Goal: Complete application form: Complete application form

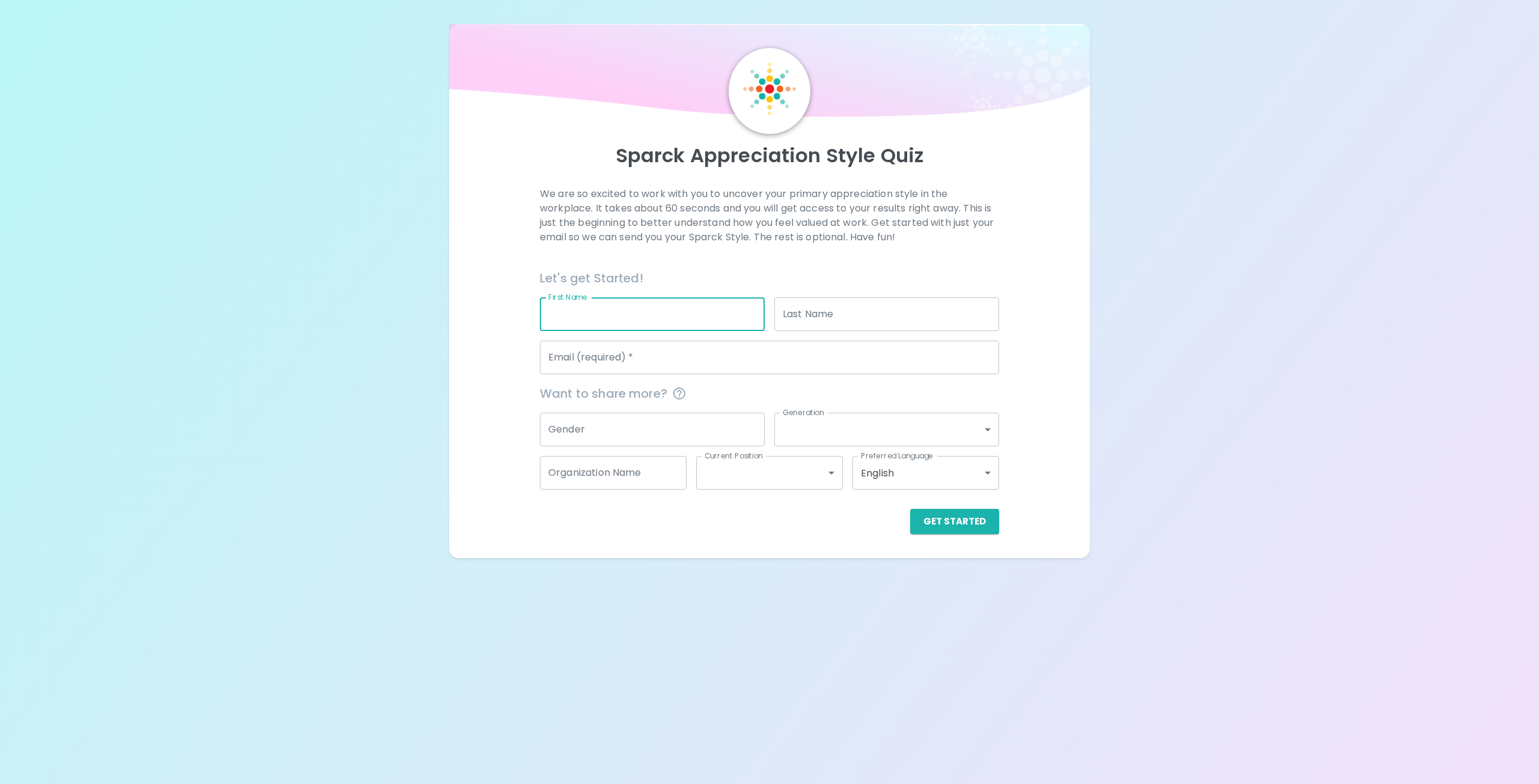
click at [584, 318] on input "First Name" at bounding box center [652, 314] width 225 height 33
drag, startPoint x: 580, startPoint y: 313, endPoint x: 506, endPoint y: 328, distance: 75.5
click at [506, 328] on div "We are so excited to work with you to uncover your primary appreciation style i…" at bounding box center [770, 360] width 613 height 347
type input "[PERSON_NAME]"
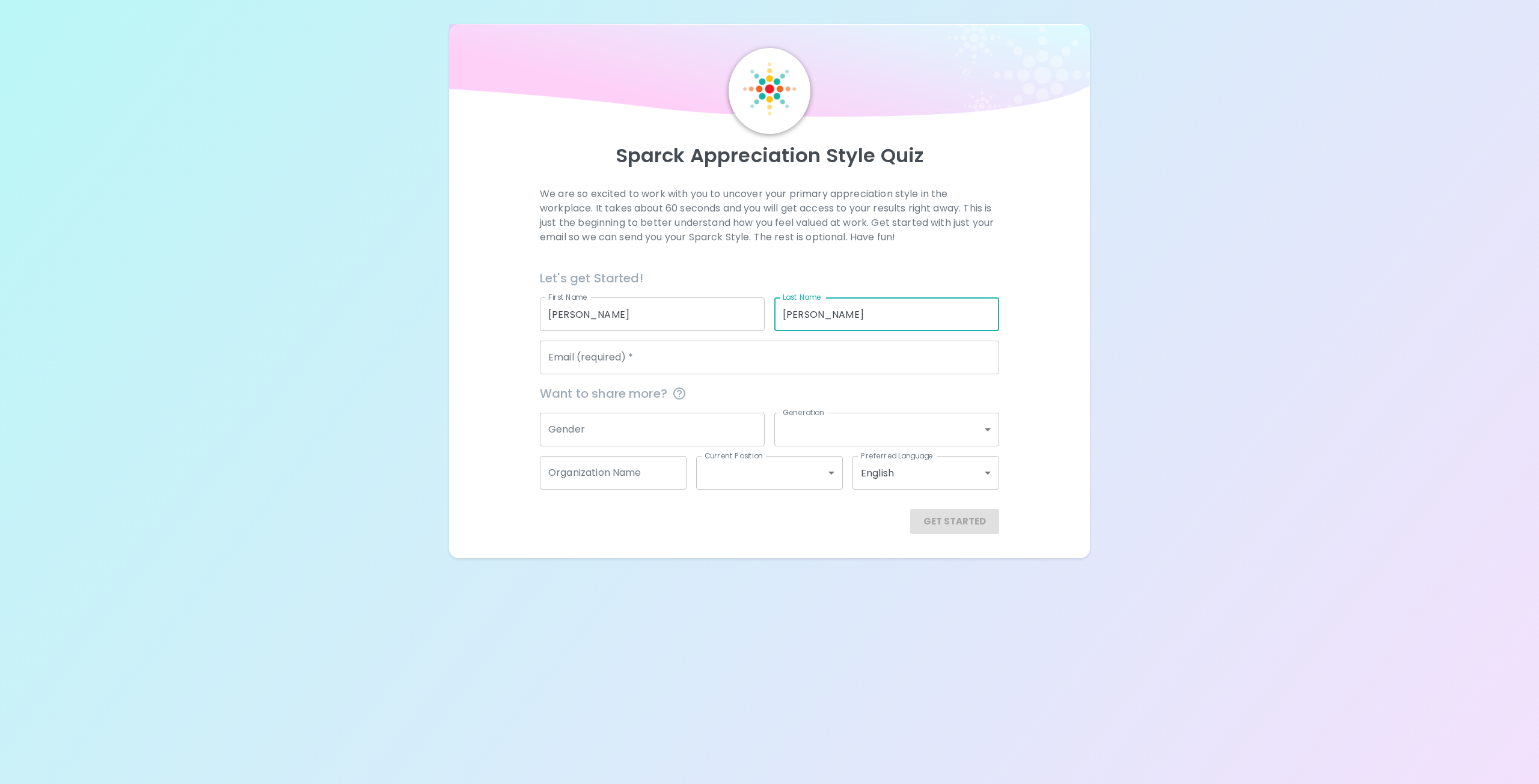
type input "[PERSON_NAME]"
type input "[PERSON_NAME][EMAIL_ADDRESS][PERSON_NAME][DOMAIN_NAME]"
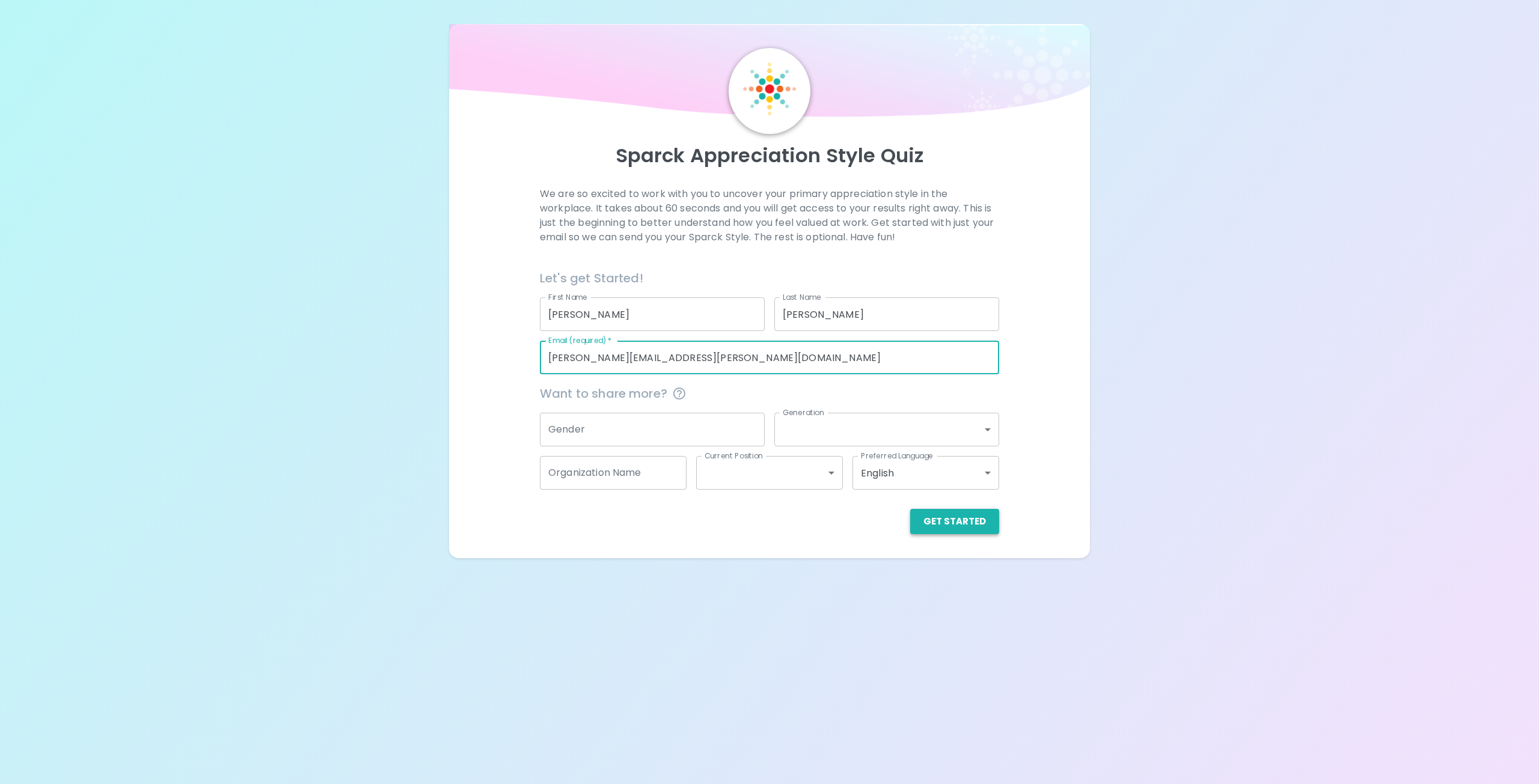
click at [970, 523] on button "Get Started" at bounding box center [955, 521] width 89 height 25
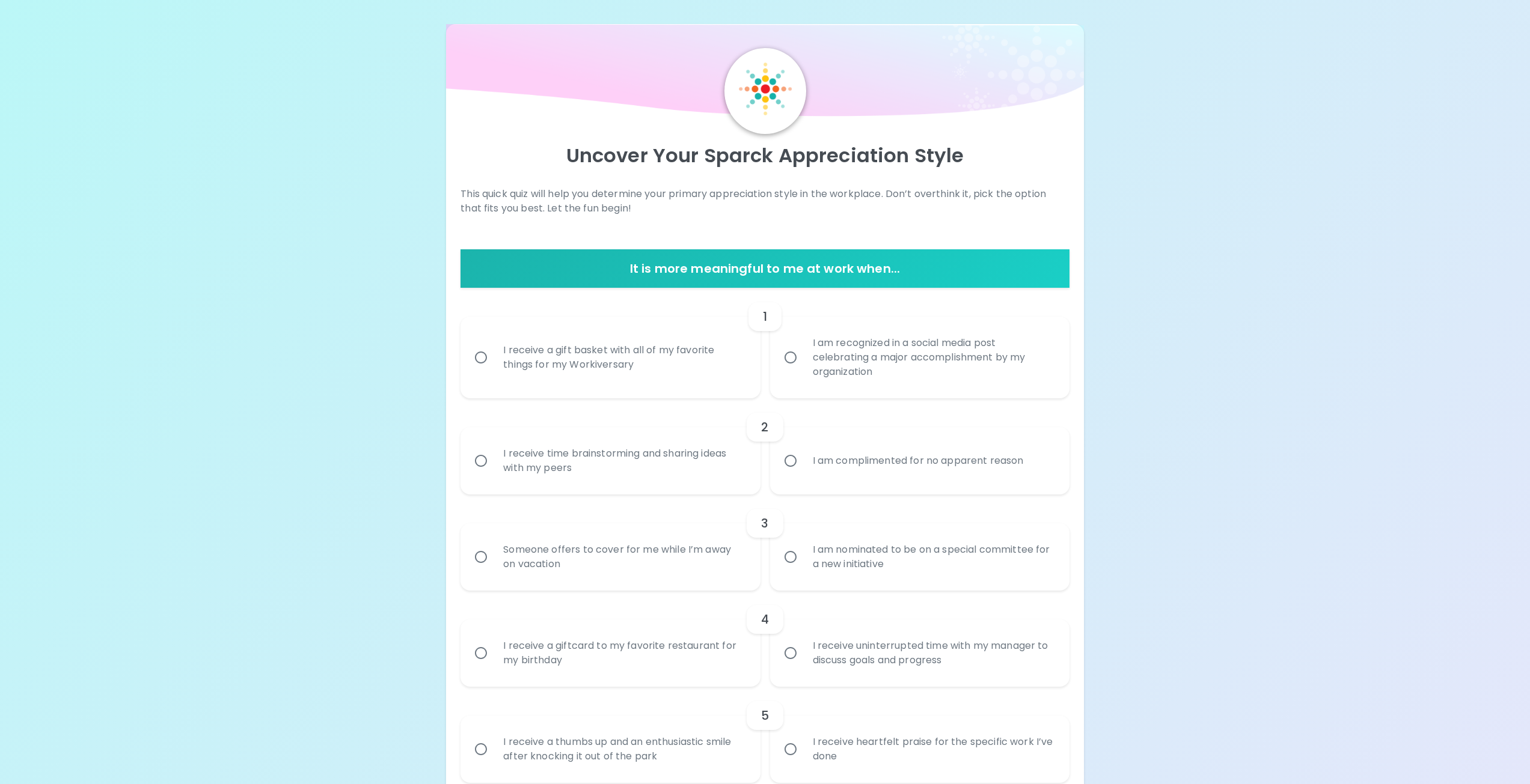
click at [483, 360] on input "I receive a gift basket with all of my favorite things for my Workiversary" at bounding box center [481, 357] width 25 height 25
radio input "true"
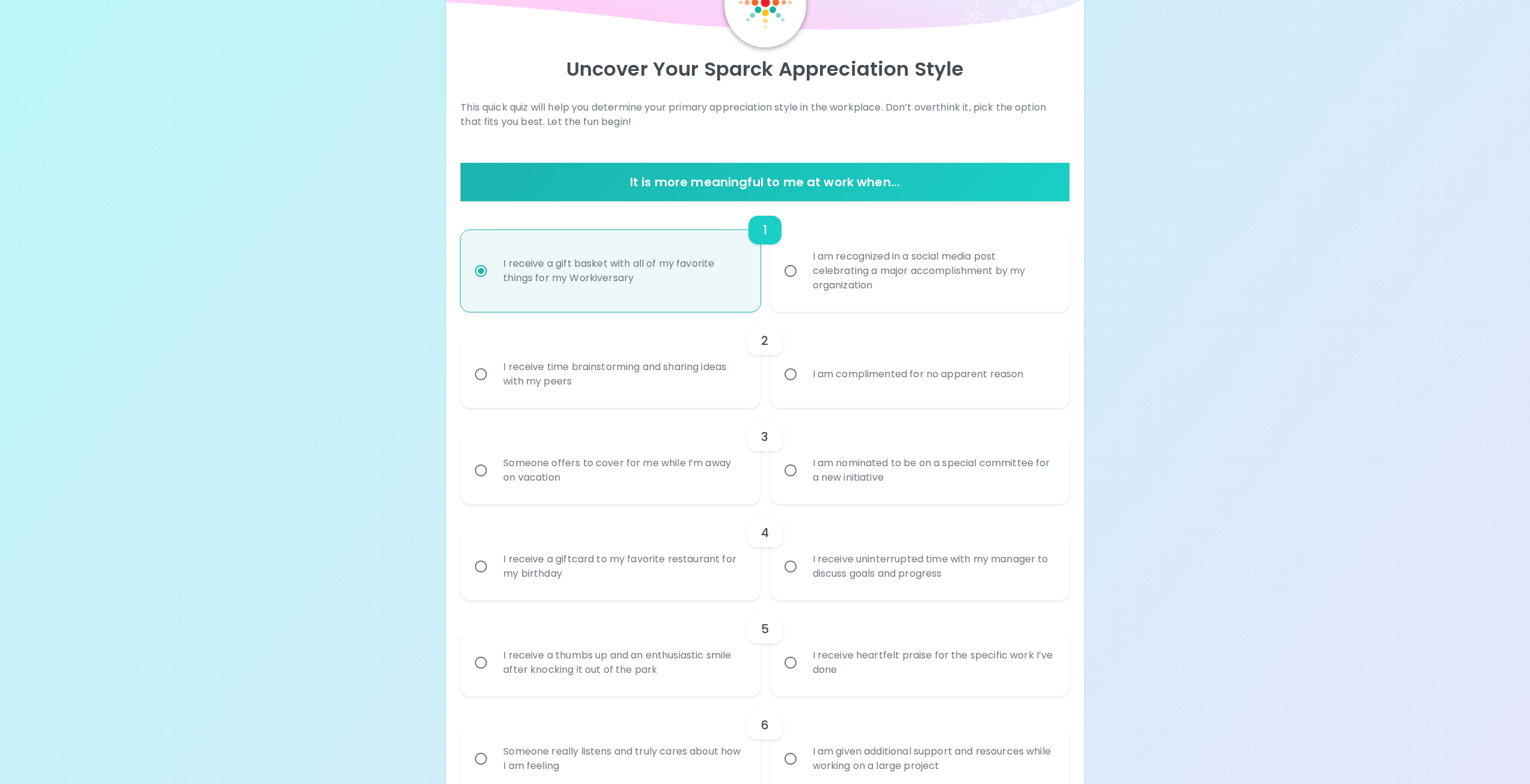
scroll to position [96, 0]
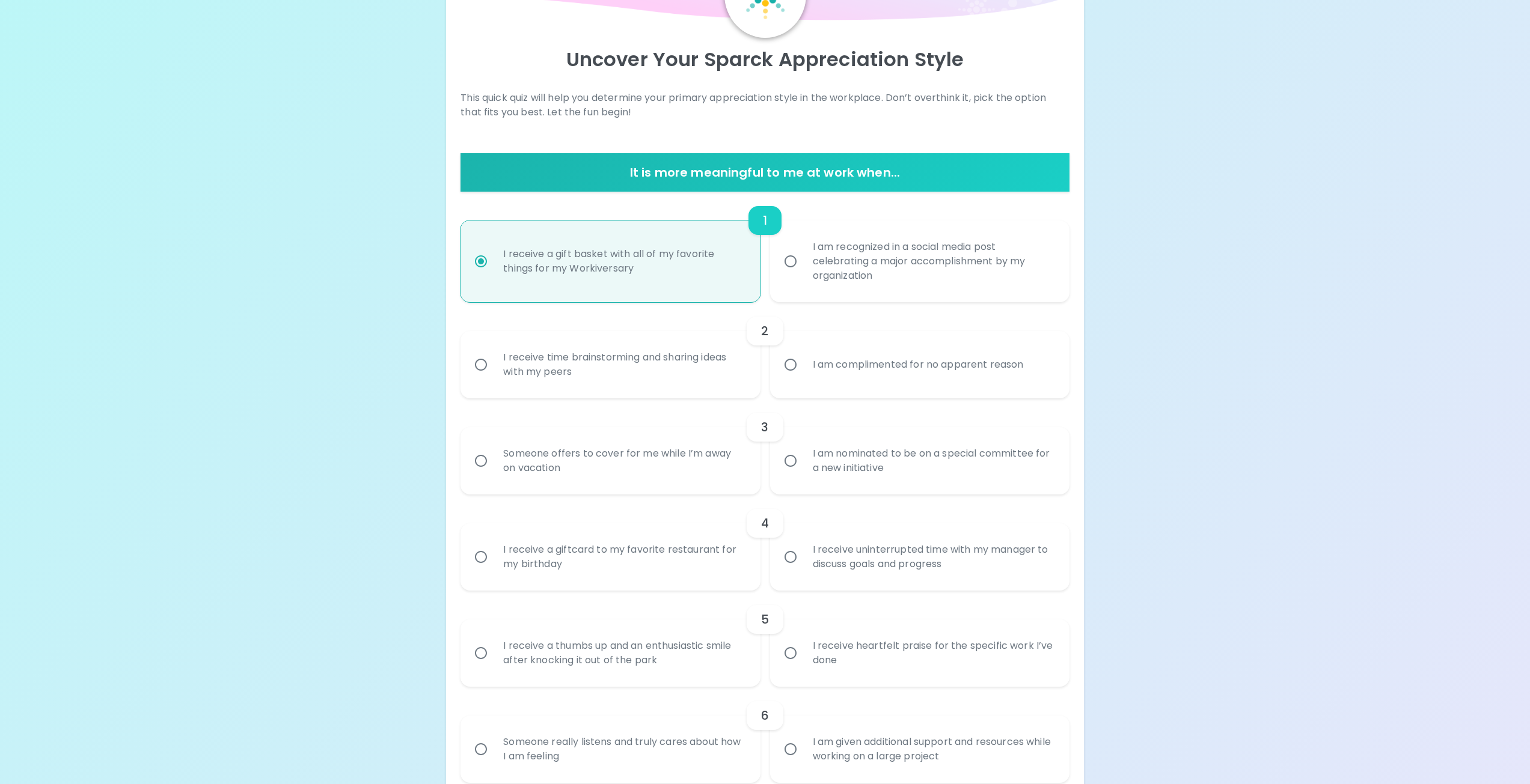
click at [481, 368] on input "I receive time brainstorming and sharing ideas with my peers" at bounding box center [481, 365] width 25 height 25
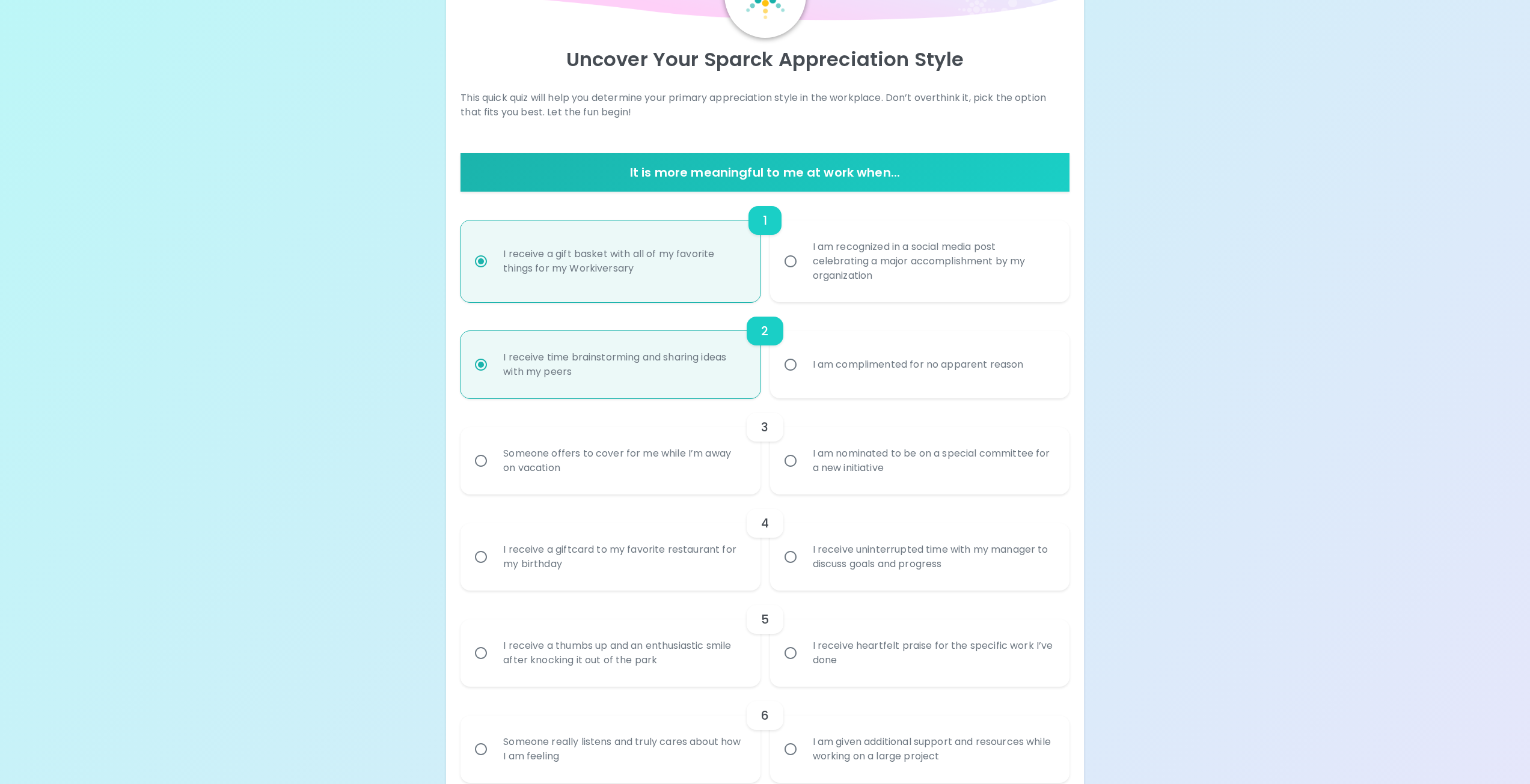
scroll to position [193, 0]
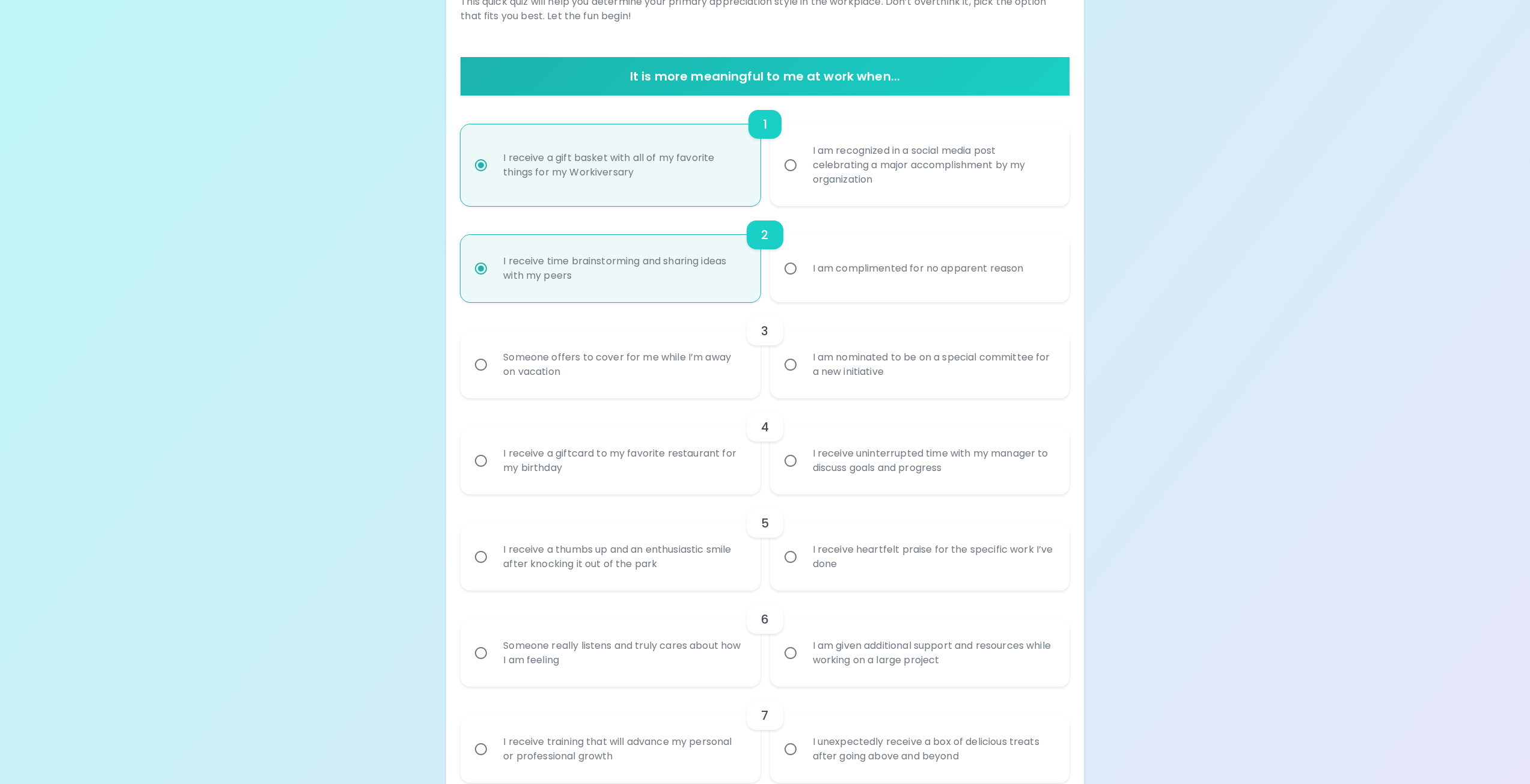
radio input "true"
click at [791, 368] on input "I am nominated to be on a special committee for a new initiative" at bounding box center [790, 365] width 25 height 25
radio input "false"
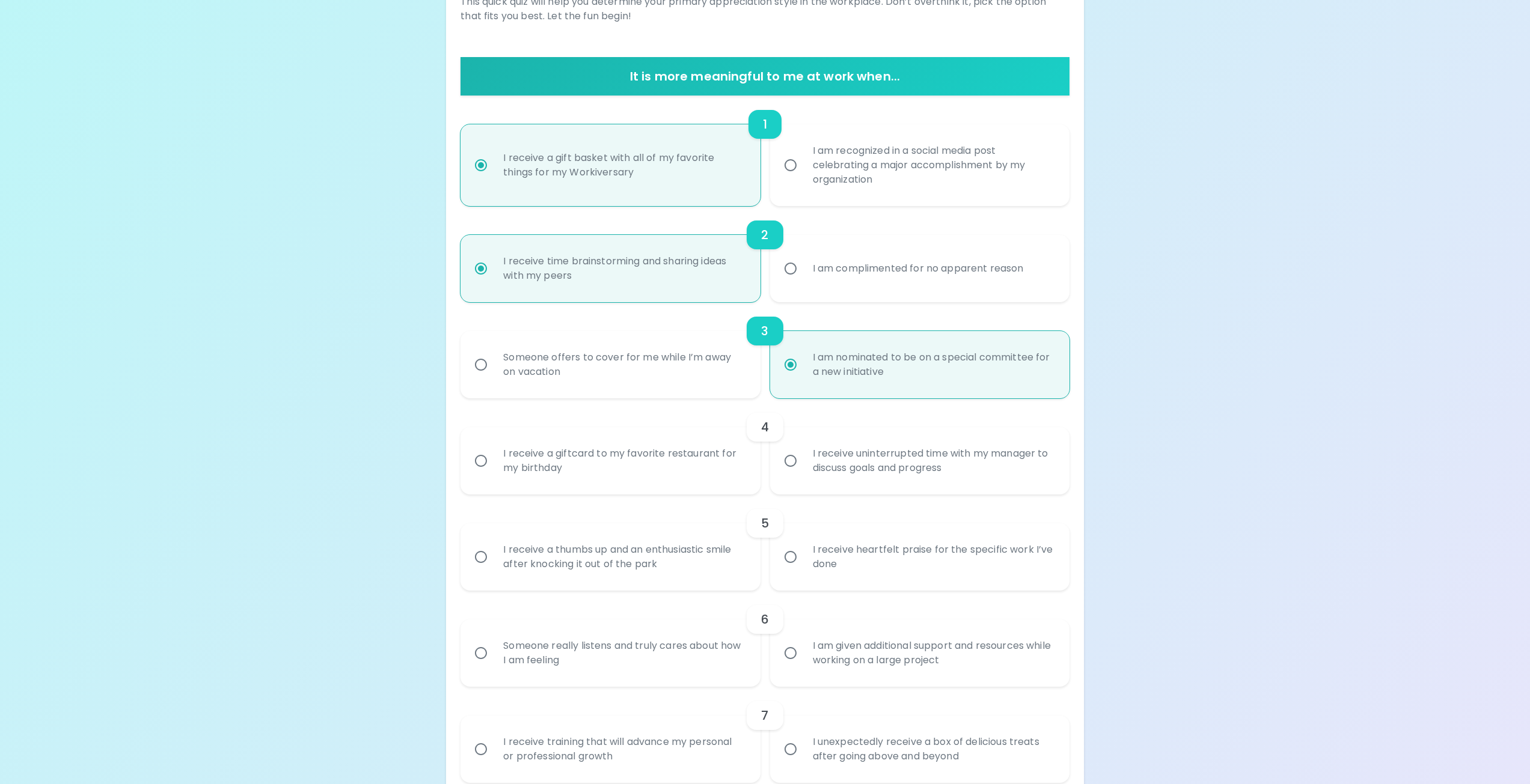
scroll to position [289, 0]
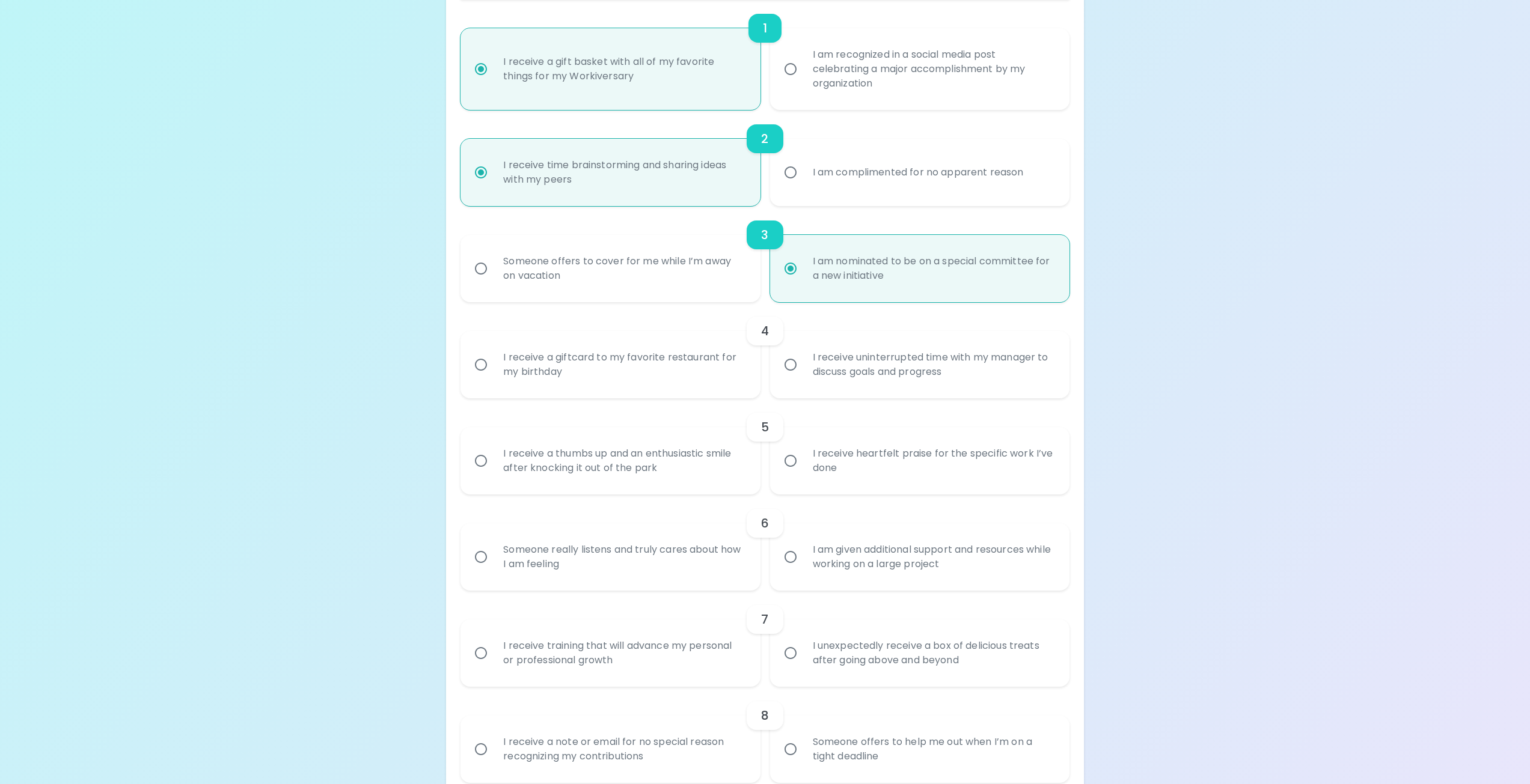
radio input "true"
click at [482, 365] on input "I receive a giftcard to my favorite restaurant for my birthday" at bounding box center [481, 365] width 25 height 25
radio input "false"
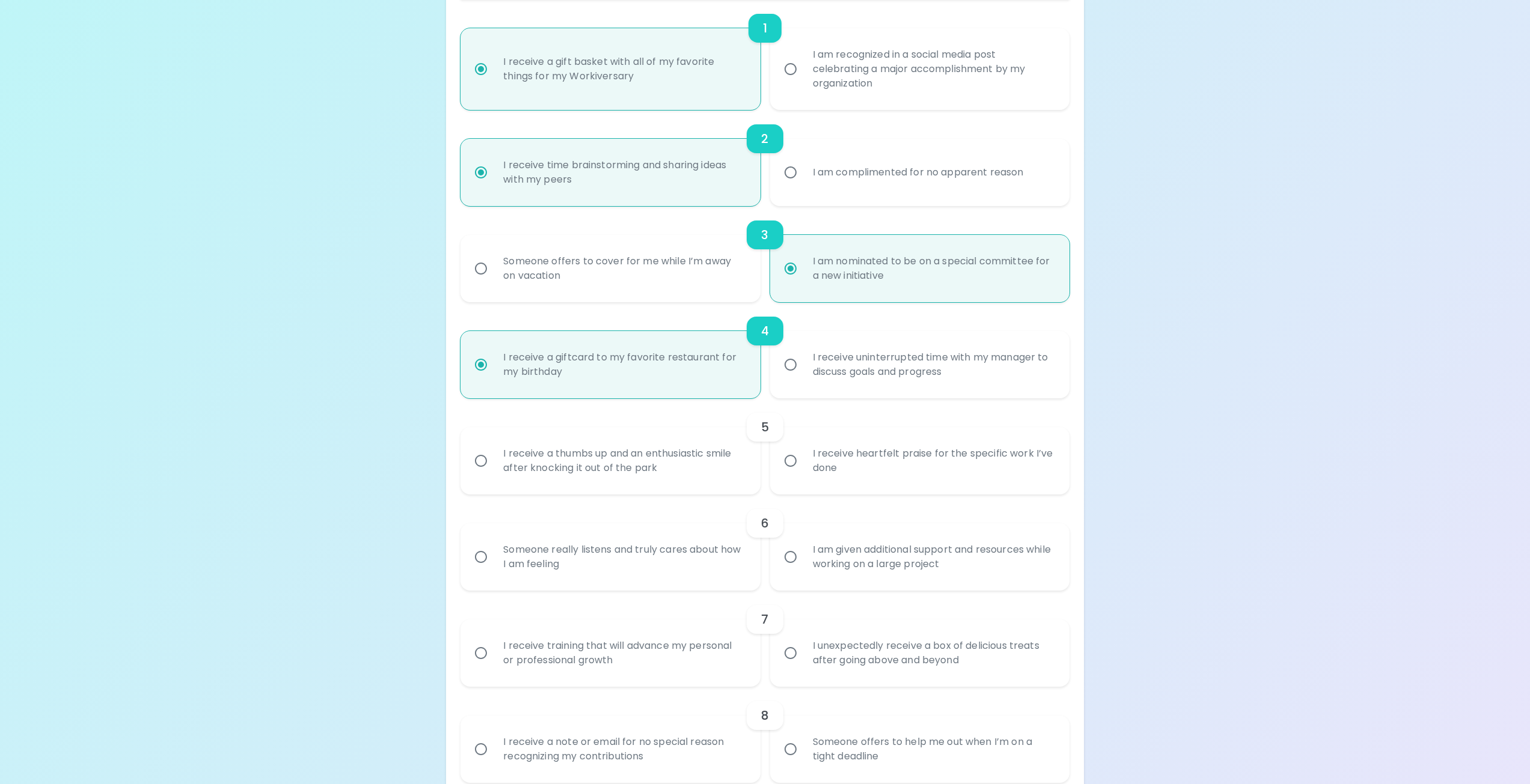
scroll to position [385, 0]
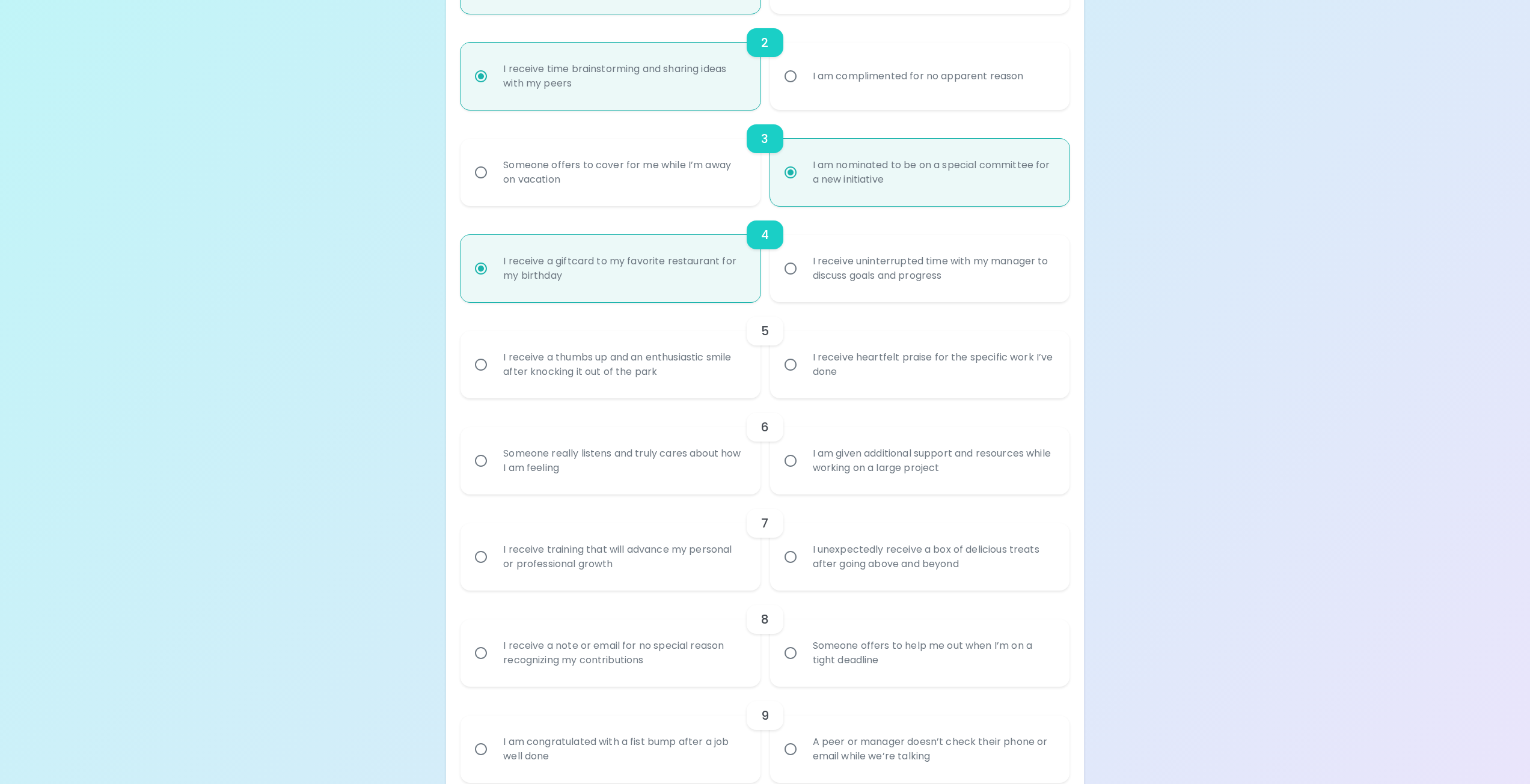
radio input "true"
click at [786, 367] on input "I receive heartfelt praise for the specific work I’ve done" at bounding box center [790, 365] width 25 height 25
radio input "false"
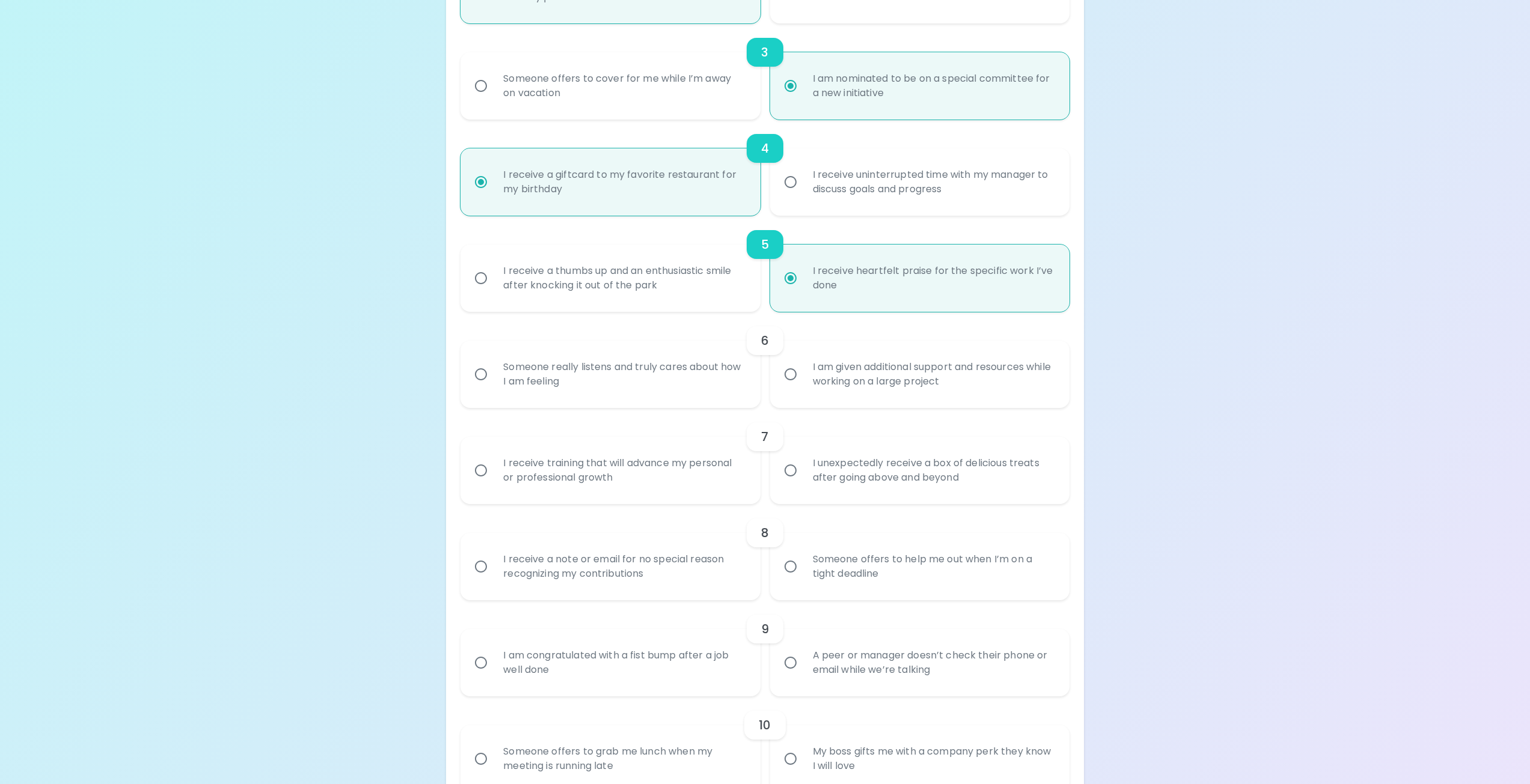
scroll to position [481, 0]
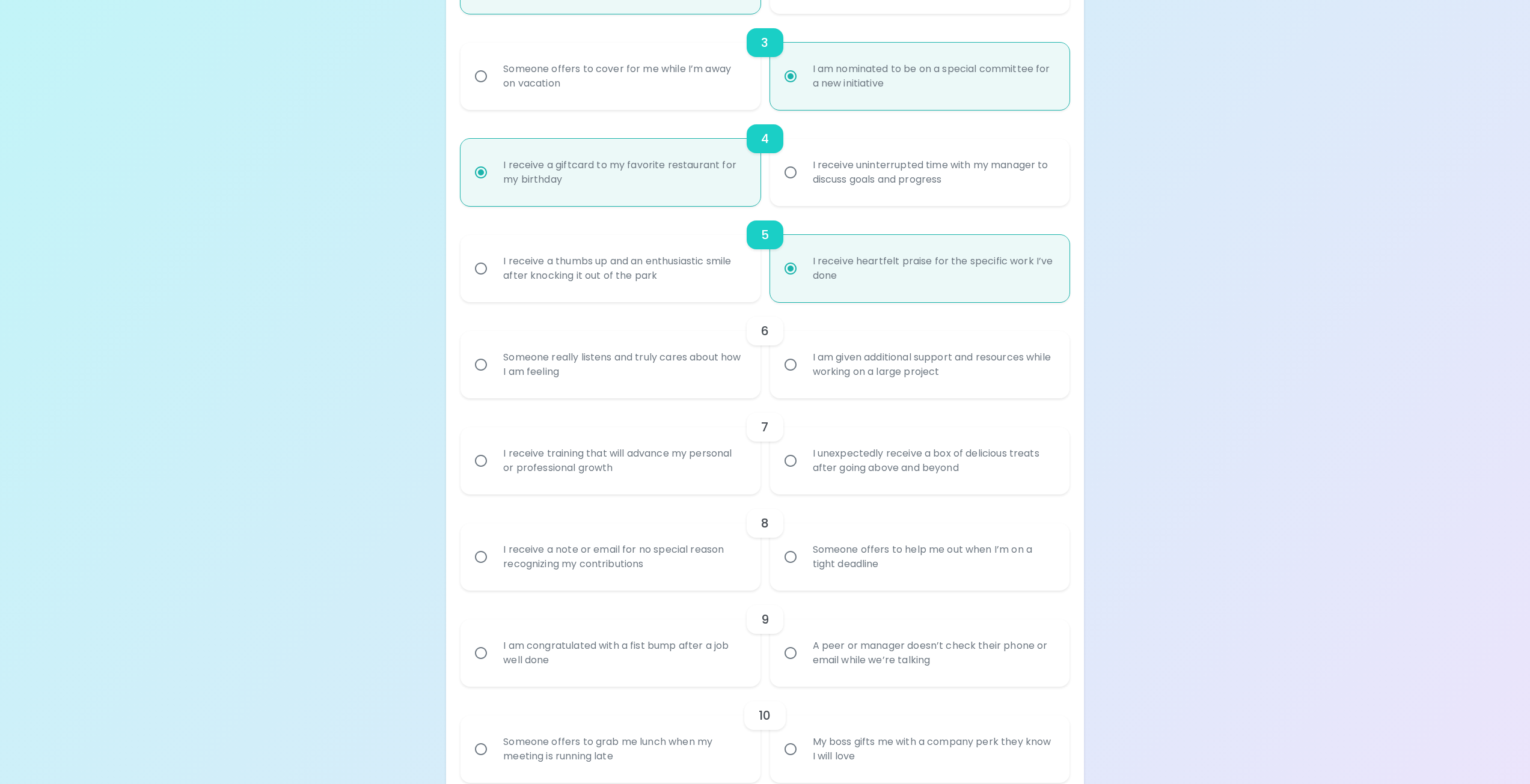
radio input "true"
click at [793, 364] on input "I am given additional support and resources while working on a large project" at bounding box center [790, 365] width 25 height 25
radio input "false"
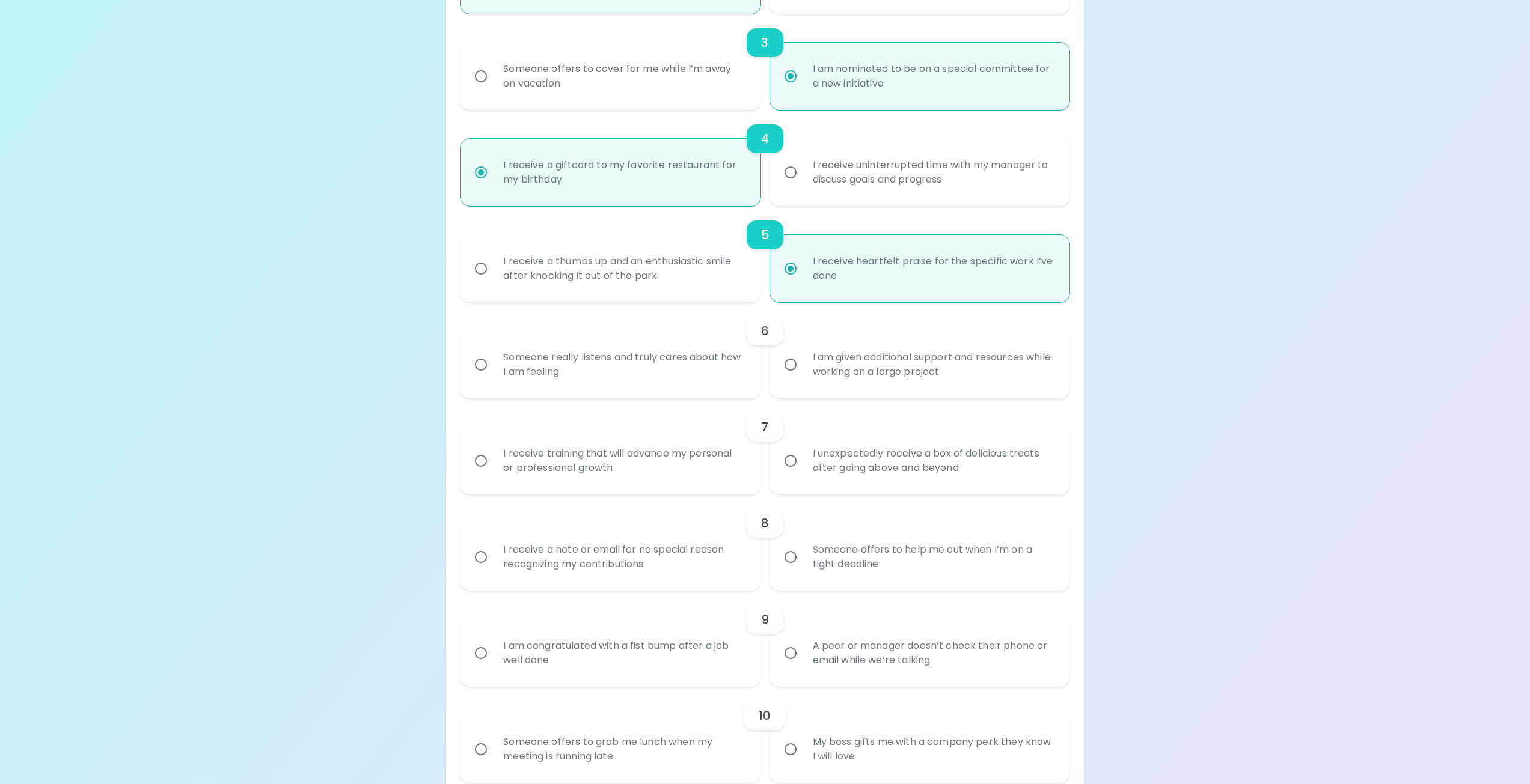
radio input "false"
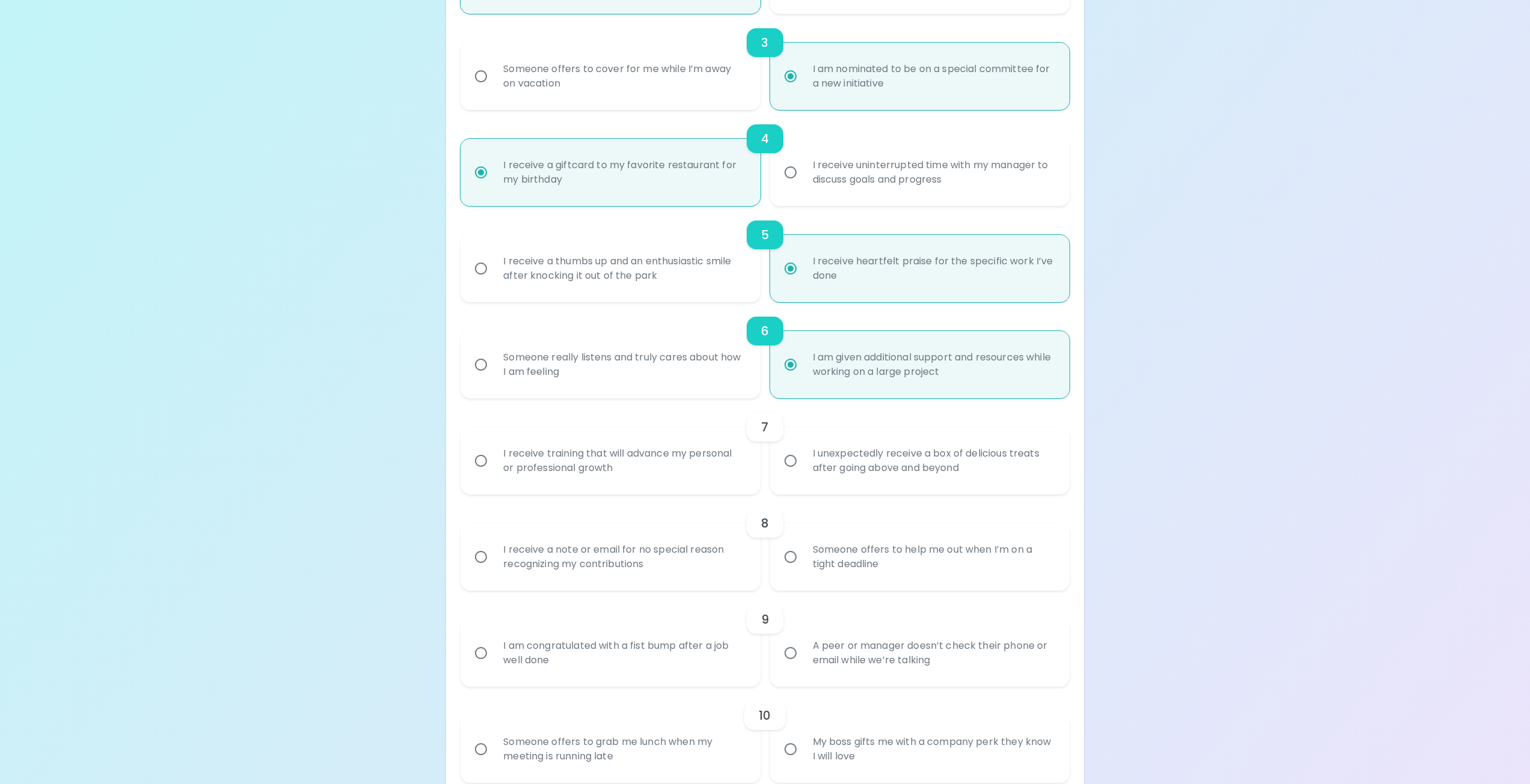
scroll to position [577, 0]
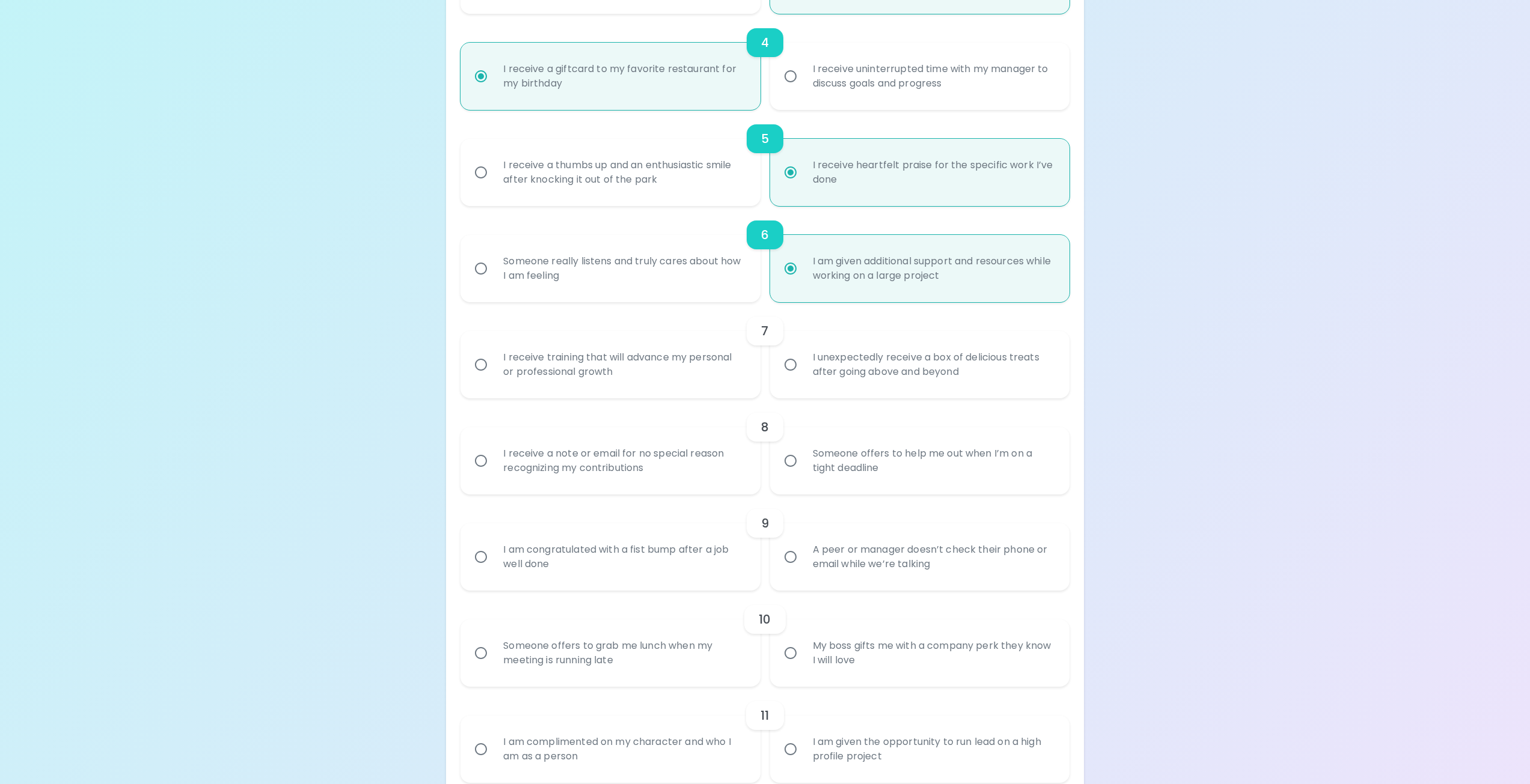
radio input "true"
click at [479, 367] on input "I receive training that will advance my personal or professional growth" at bounding box center [481, 365] width 25 height 25
radio input "false"
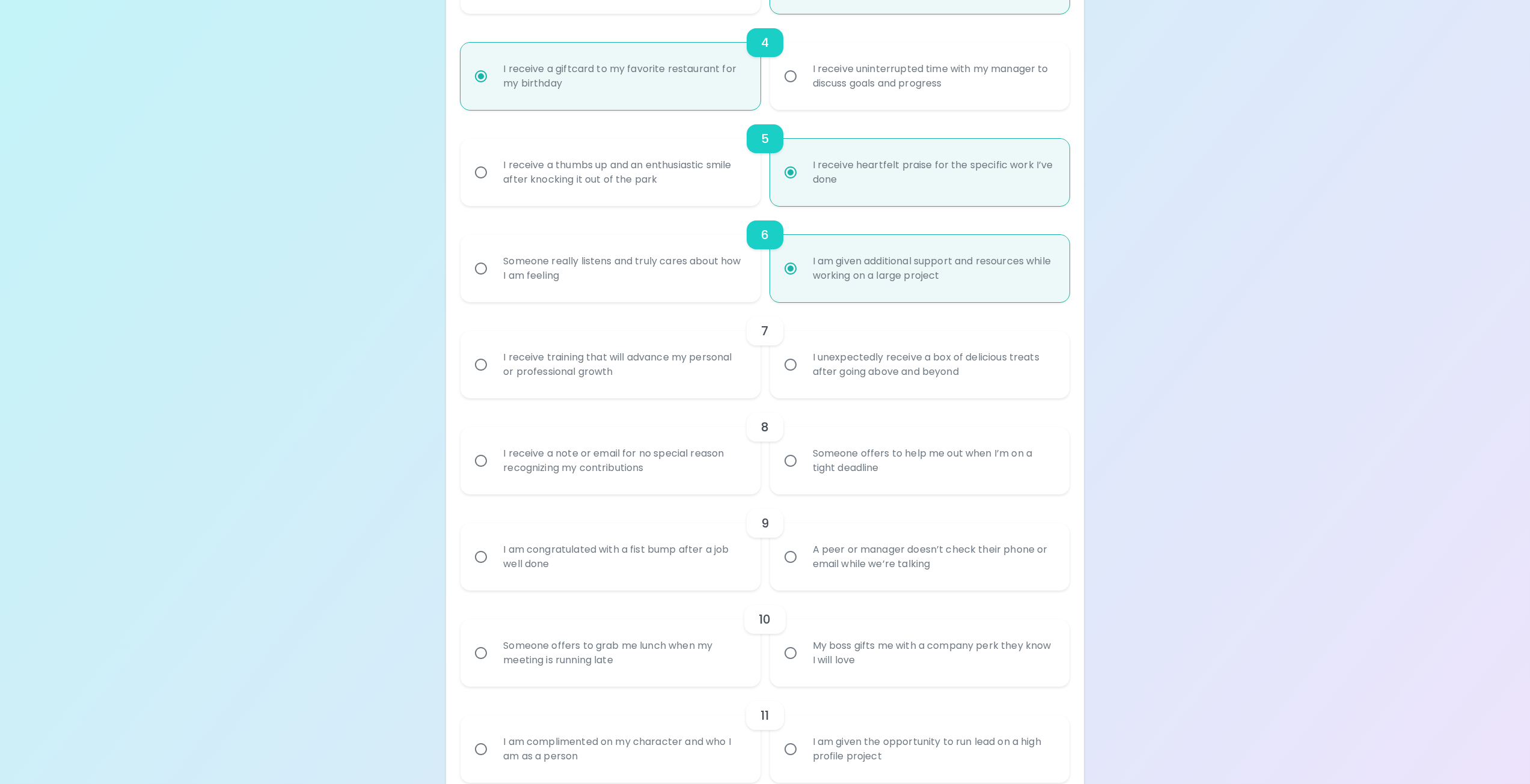
radio input "false"
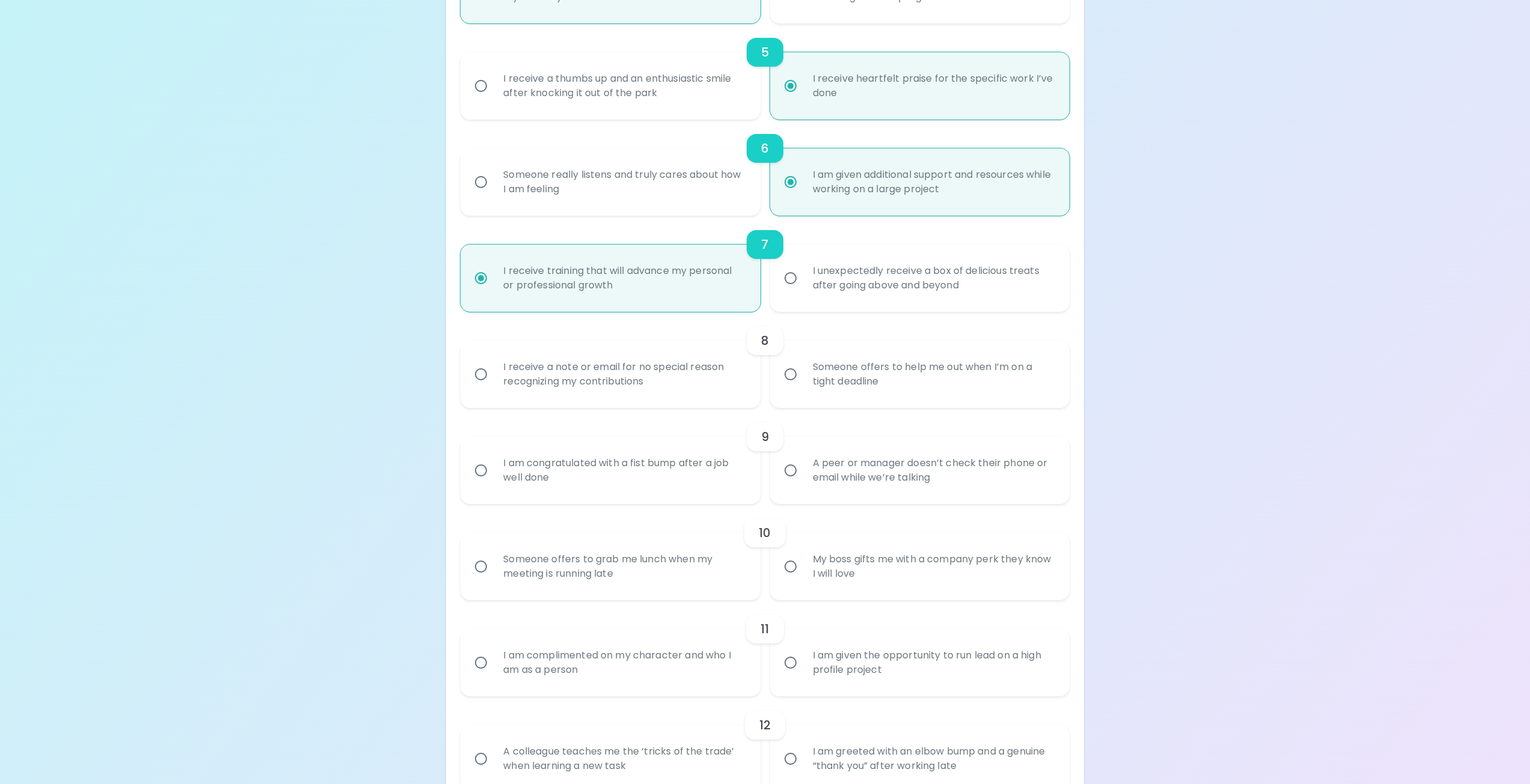
scroll to position [673, 0]
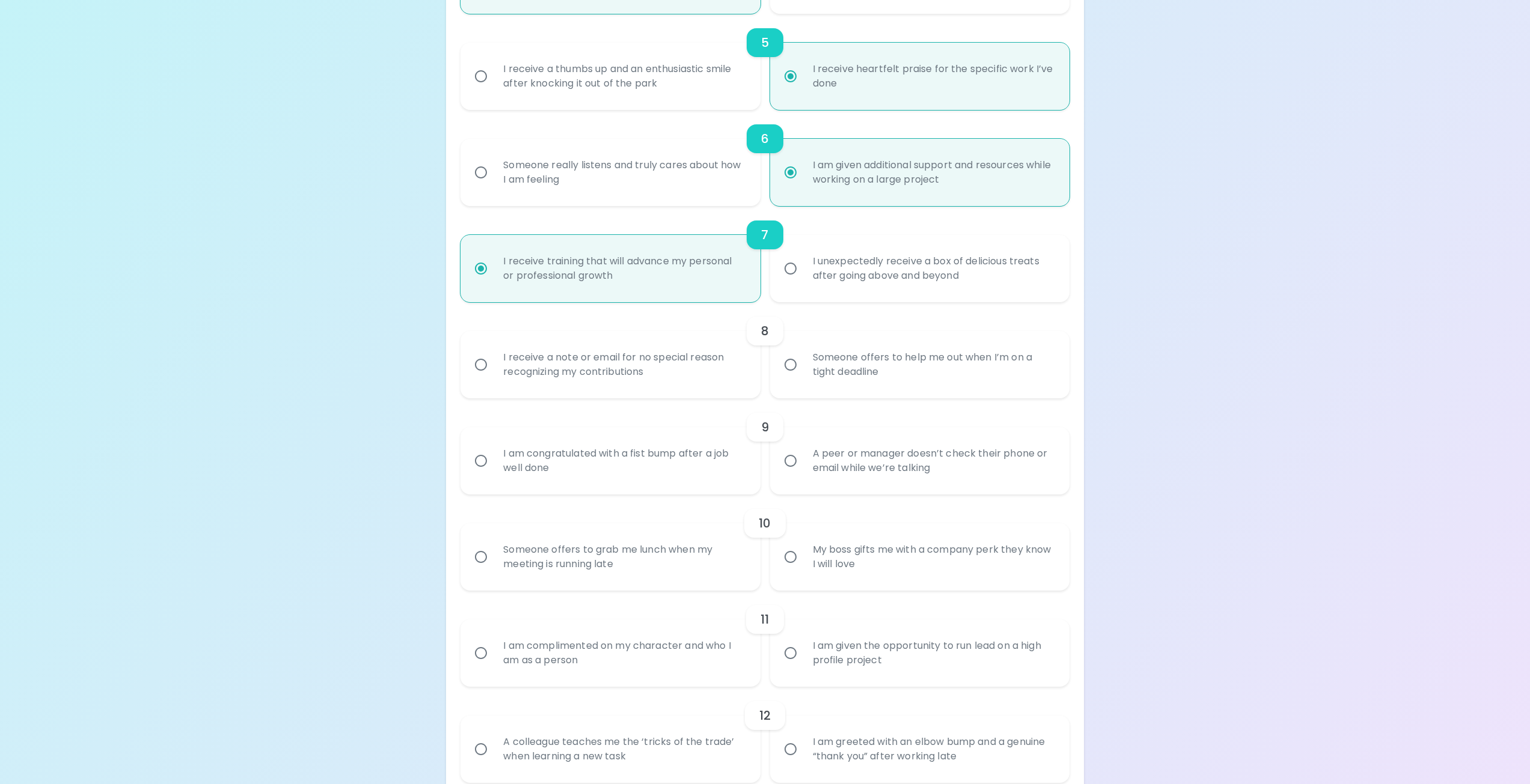
radio input "true"
click at [792, 369] on input "Someone offers to help me out when I’m on a tight deadline" at bounding box center [790, 365] width 25 height 25
radio input "false"
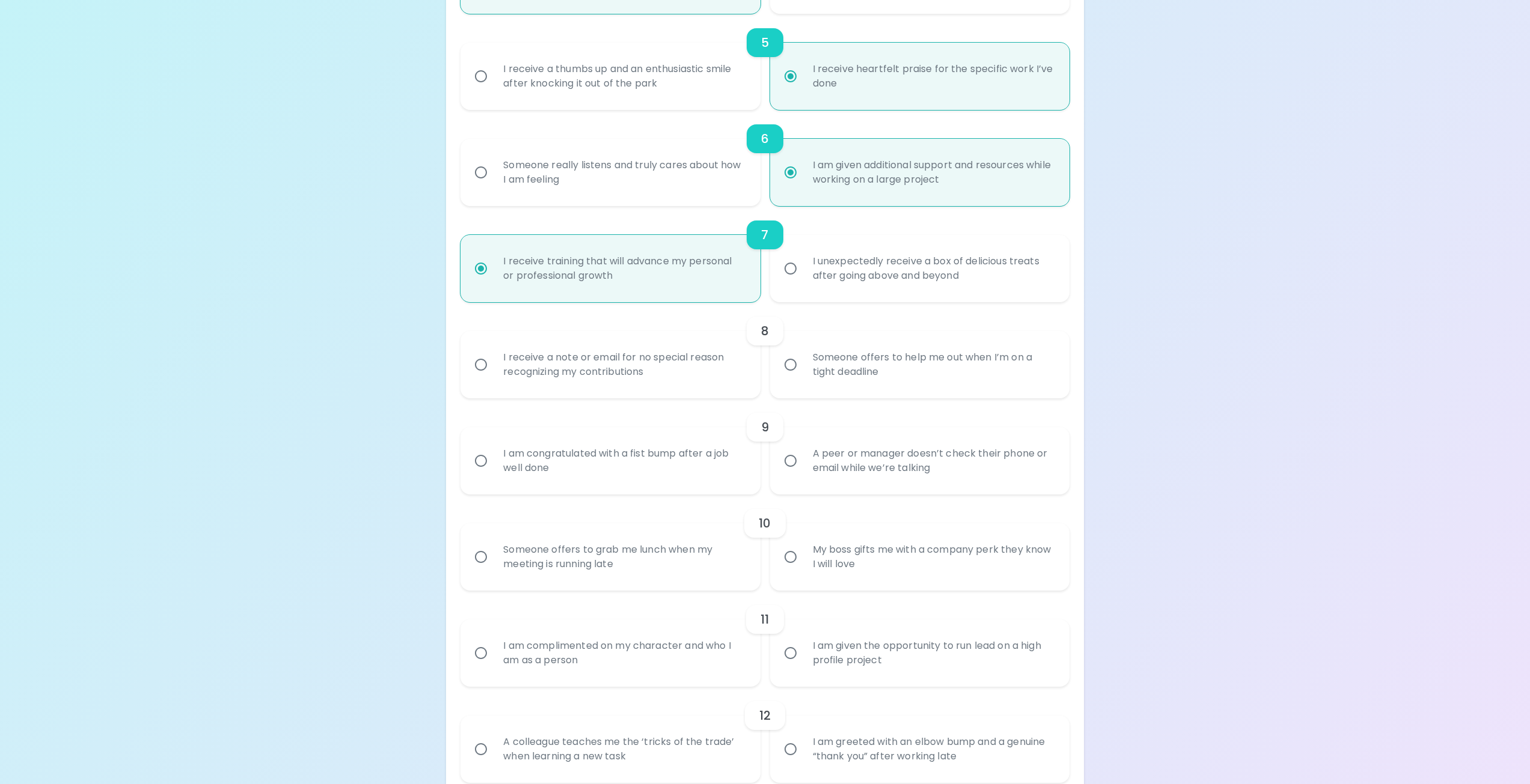
radio input "false"
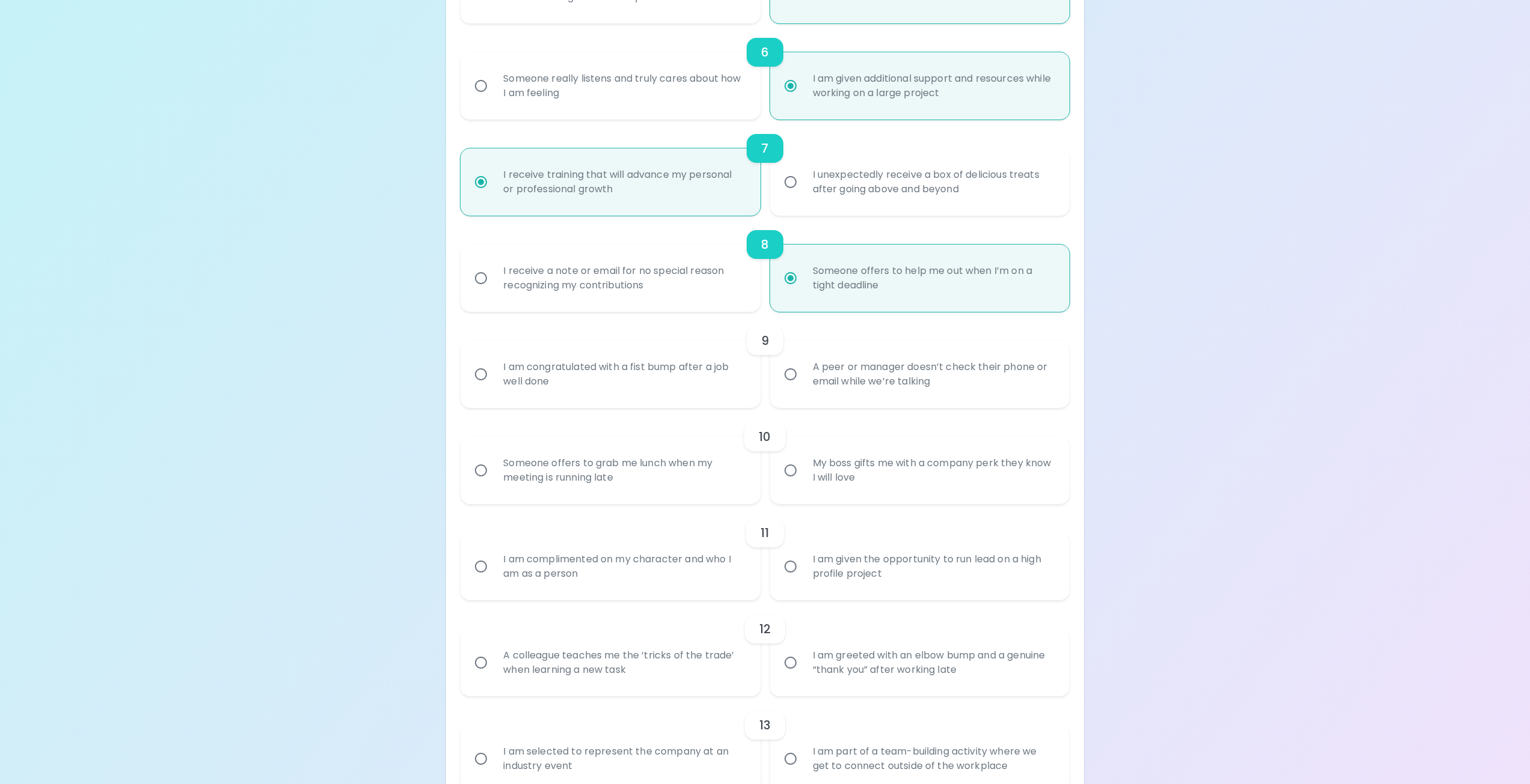
scroll to position [769, 0]
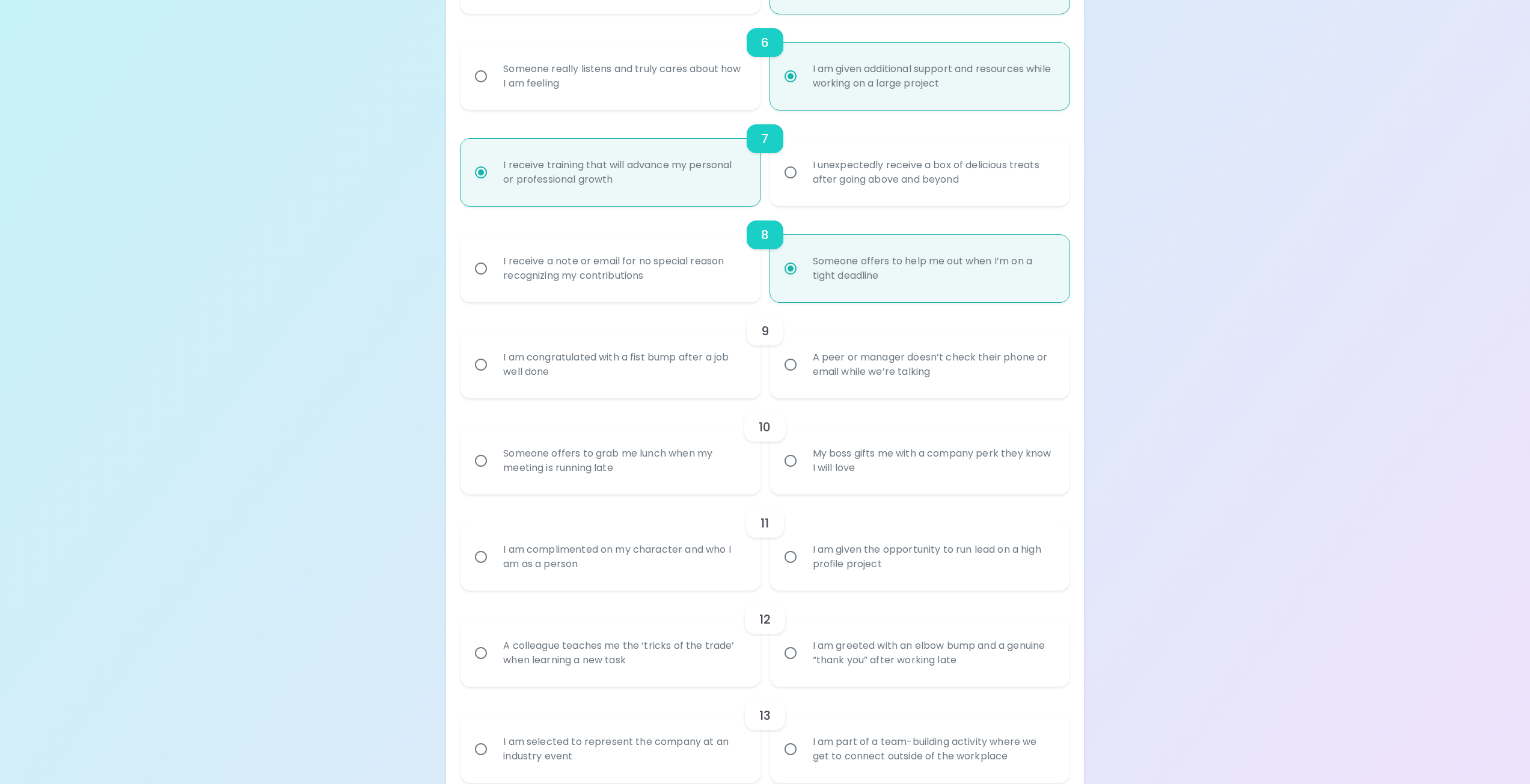
radio input "true"
click at [785, 362] on input "A peer or manager doesn’t check their phone or email while we’re talking" at bounding box center [790, 365] width 25 height 25
radio input "false"
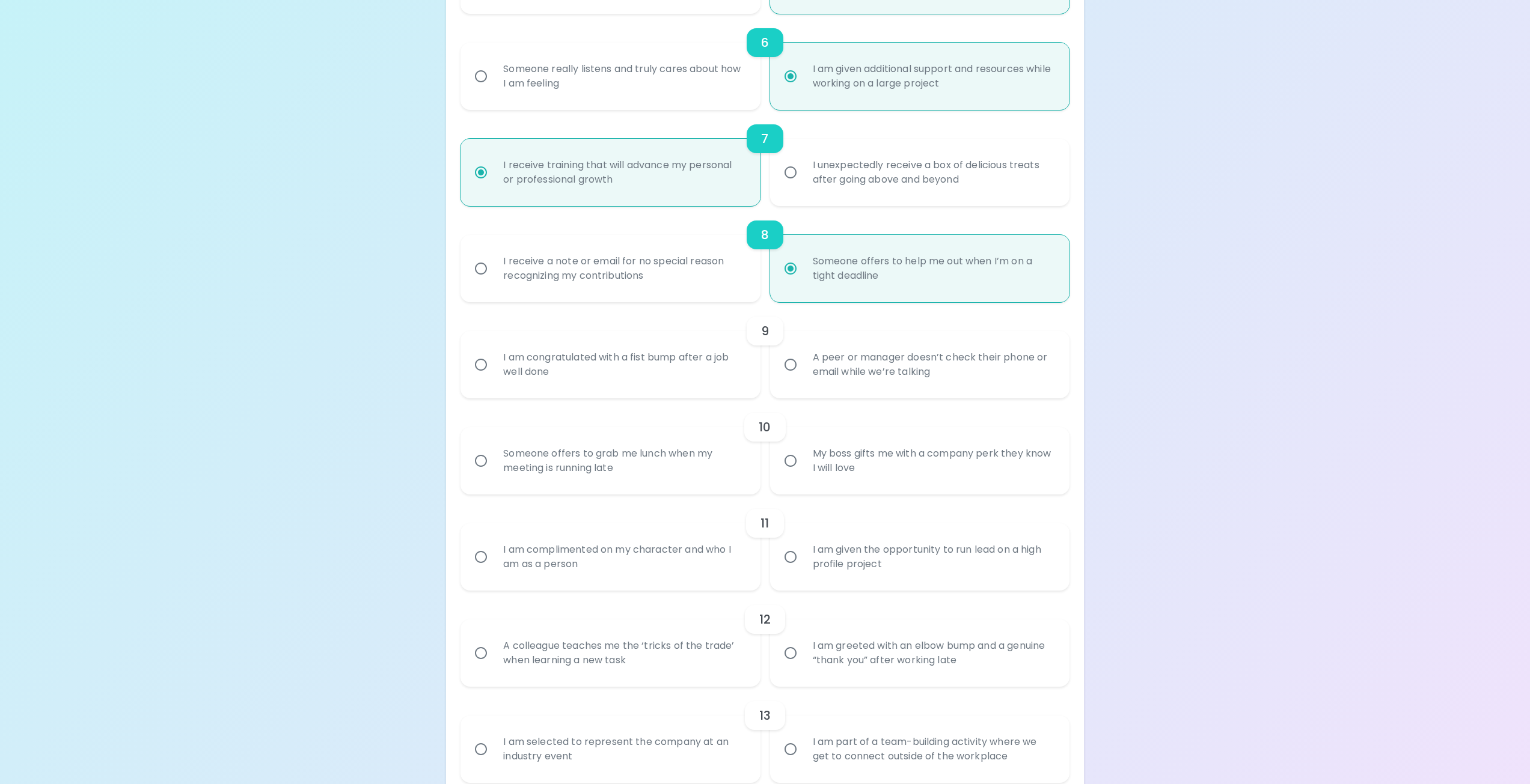
radio input "false"
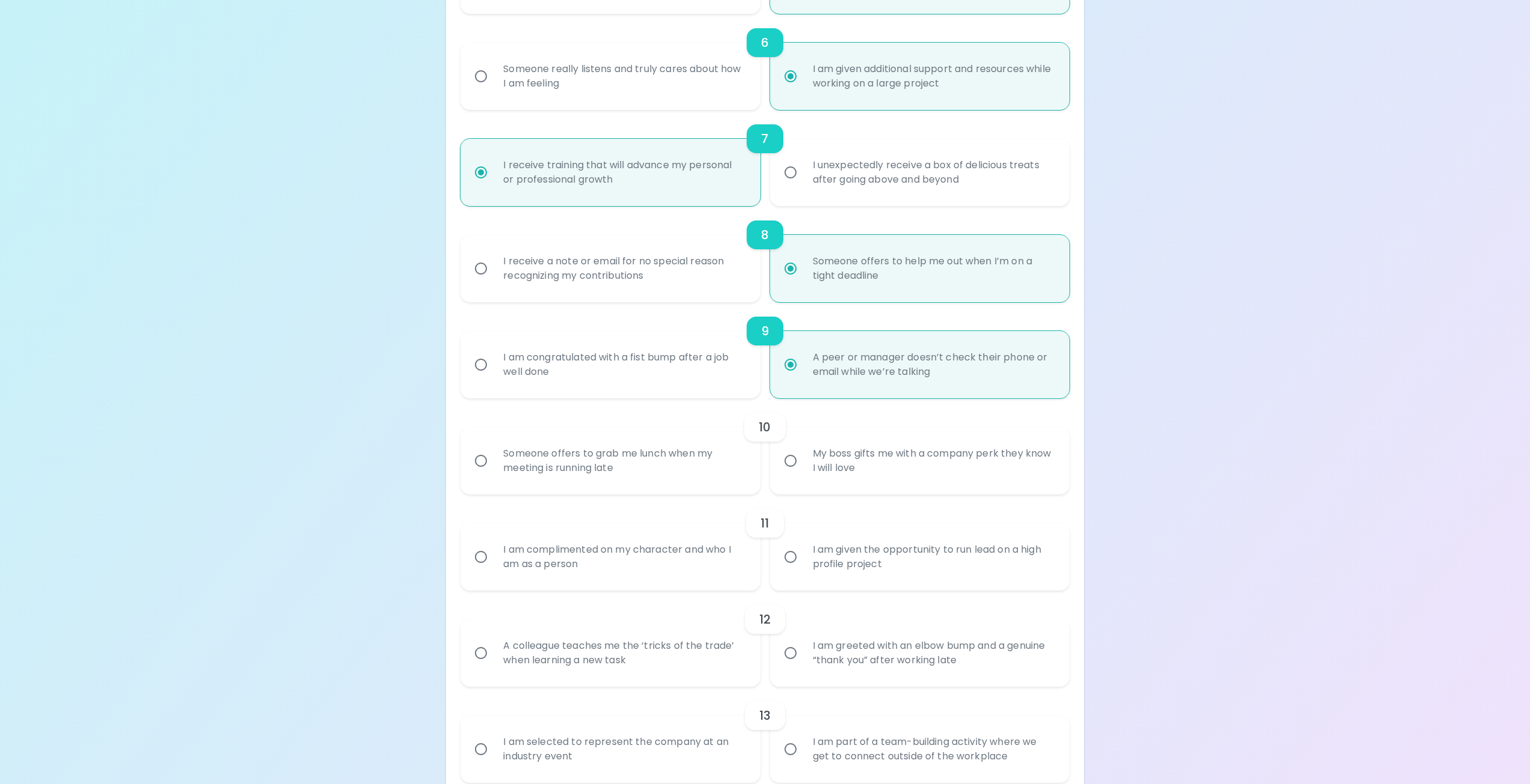
scroll to position [866, 0]
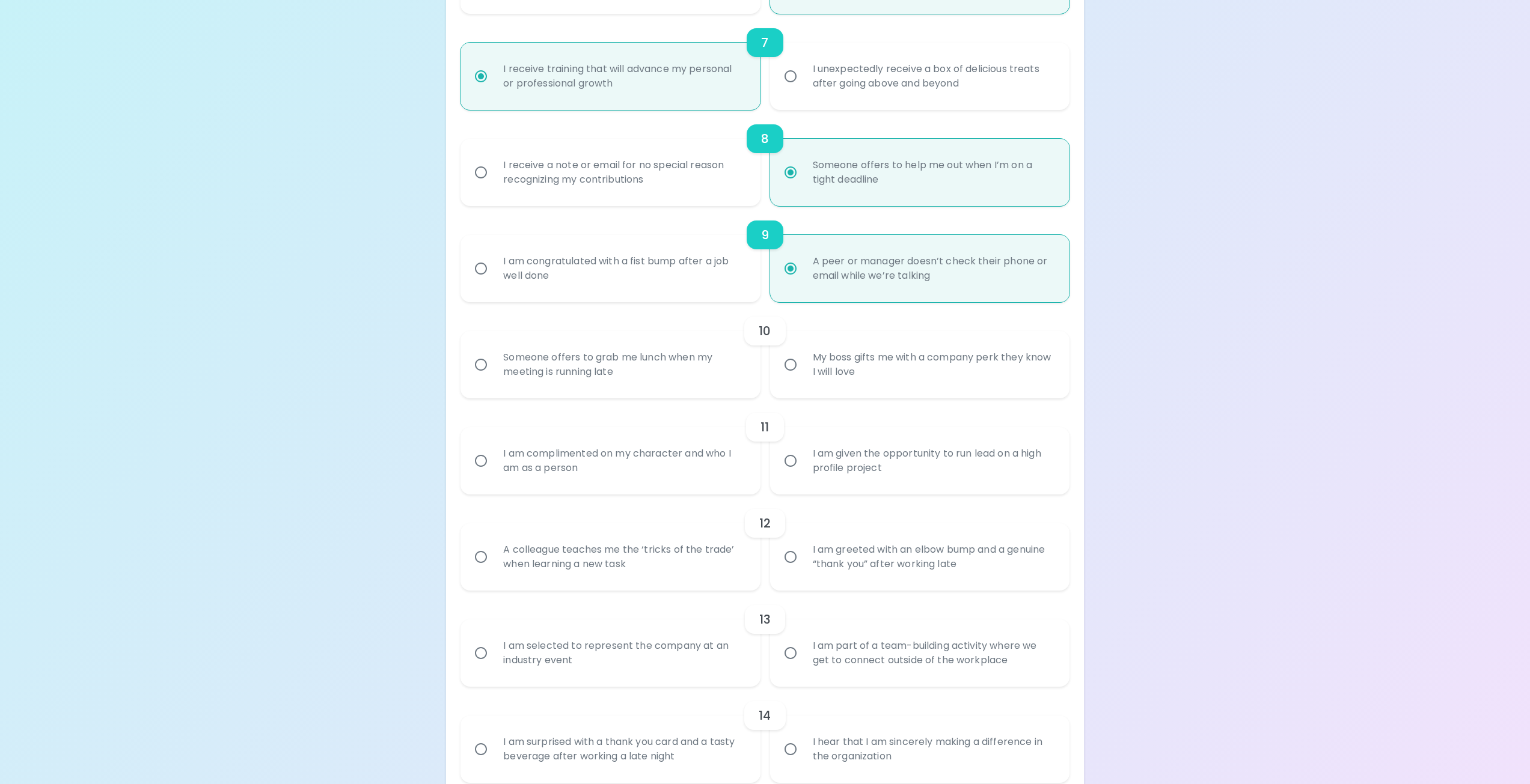
radio input "true"
click at [483, 365] on input "Someone offers to grab me lunch when my meeting is running late" at bounding box center [481, 365] width 25 height 25
radio input "false"
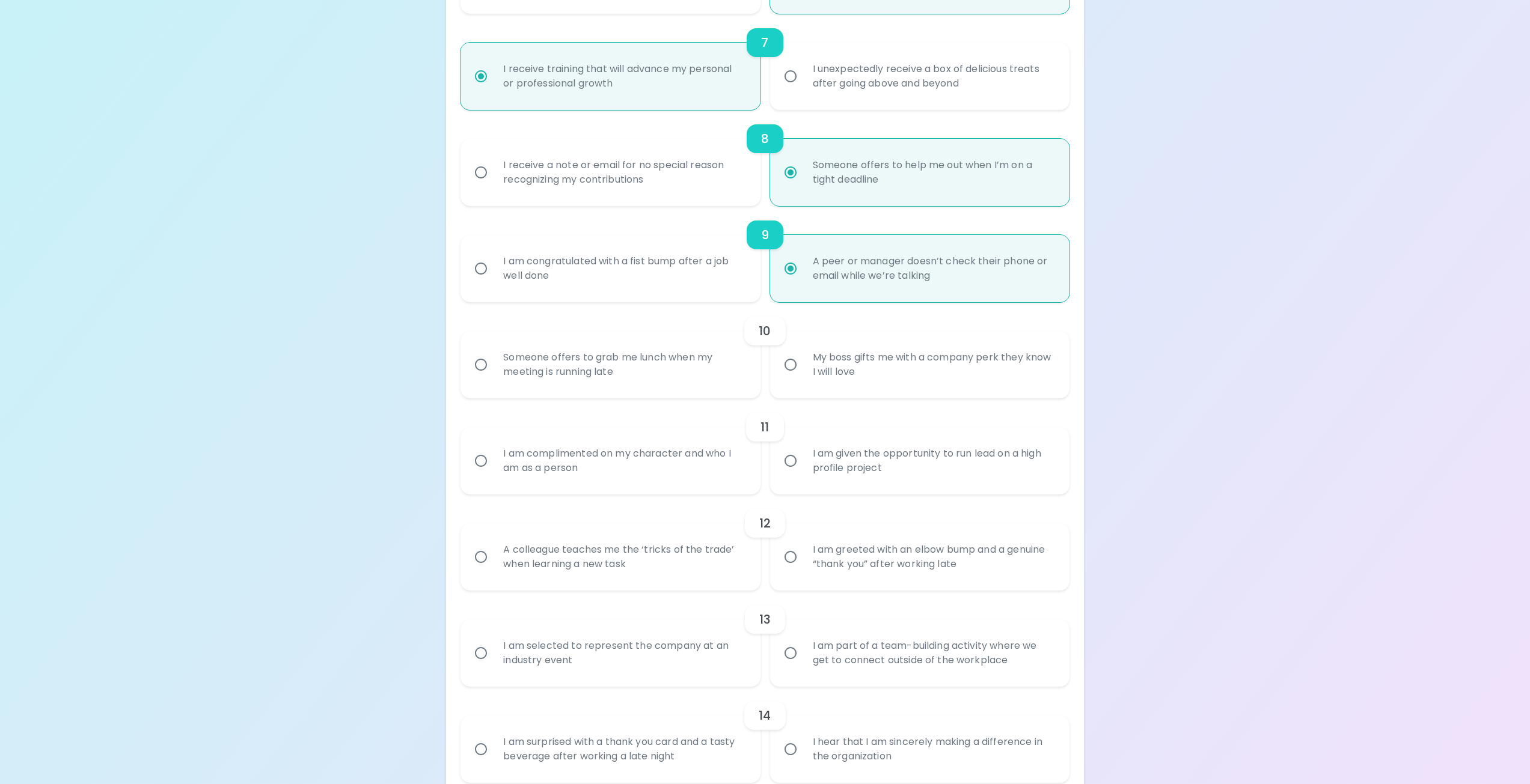
radio input "false"
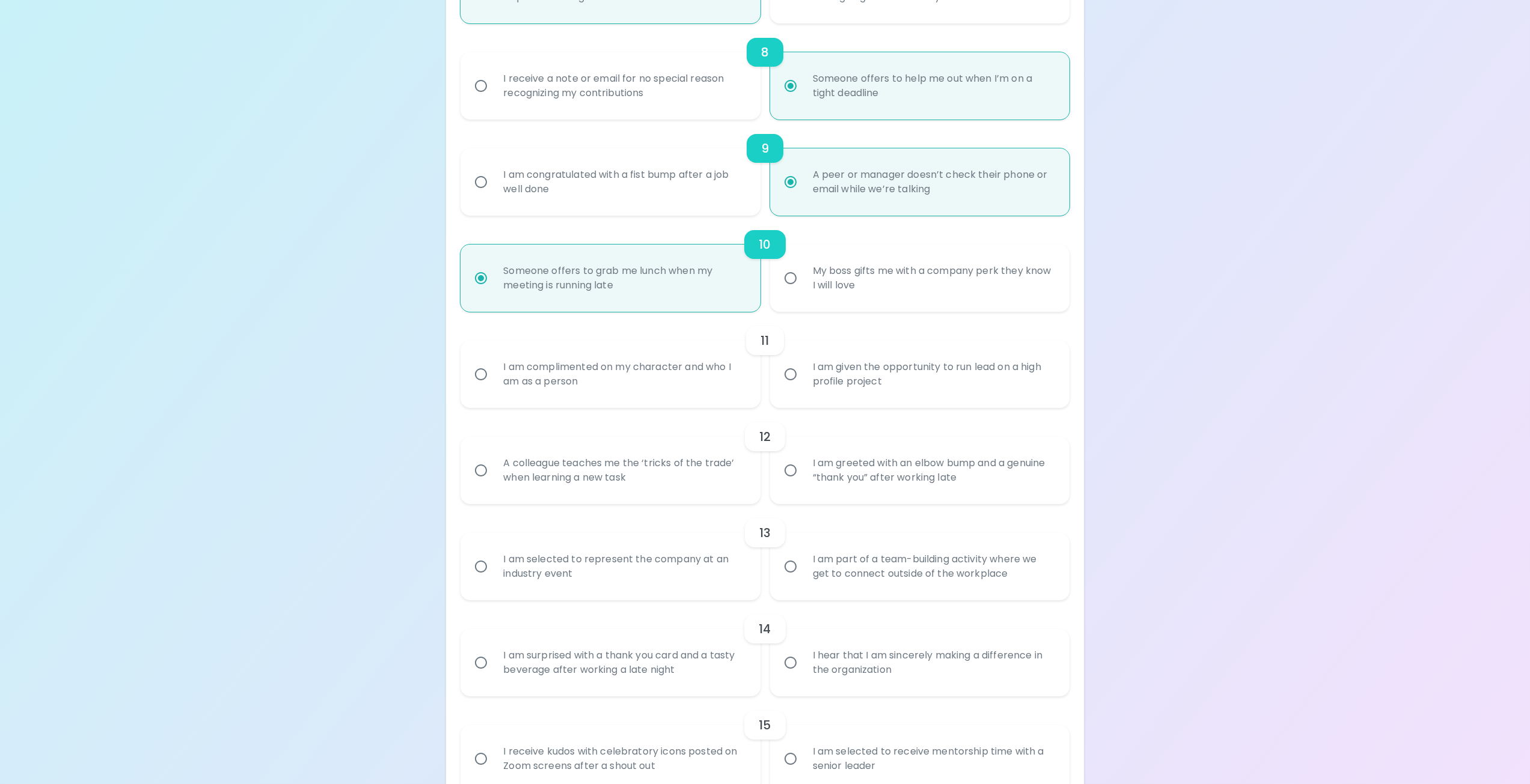
scroll to position [962, 0]
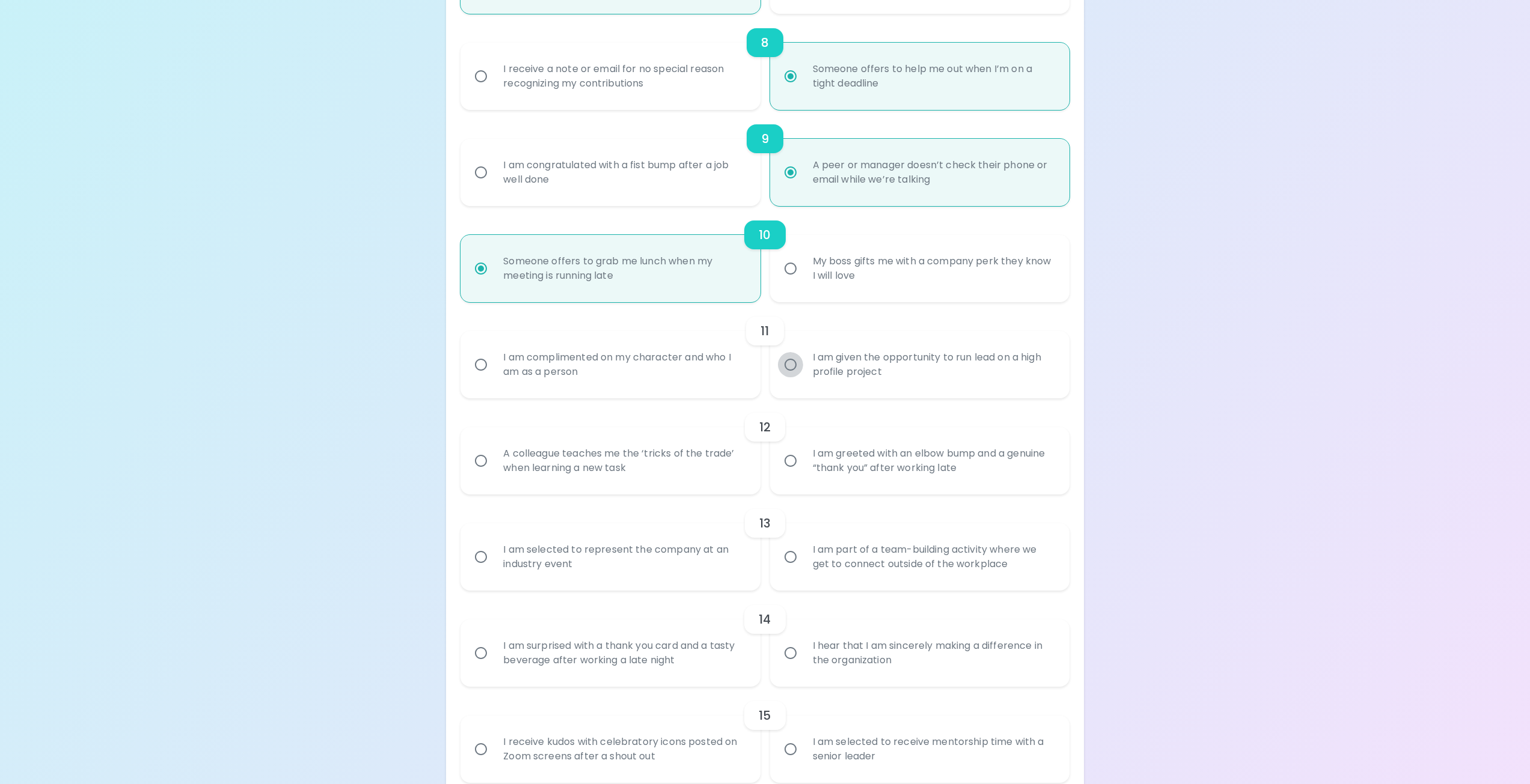
radio input "true"
click at [791, 362] on input "I am given the opportunity to run lead on a high profile project" at bounding box center [790, 365] width 25 height 25
radio input "false"
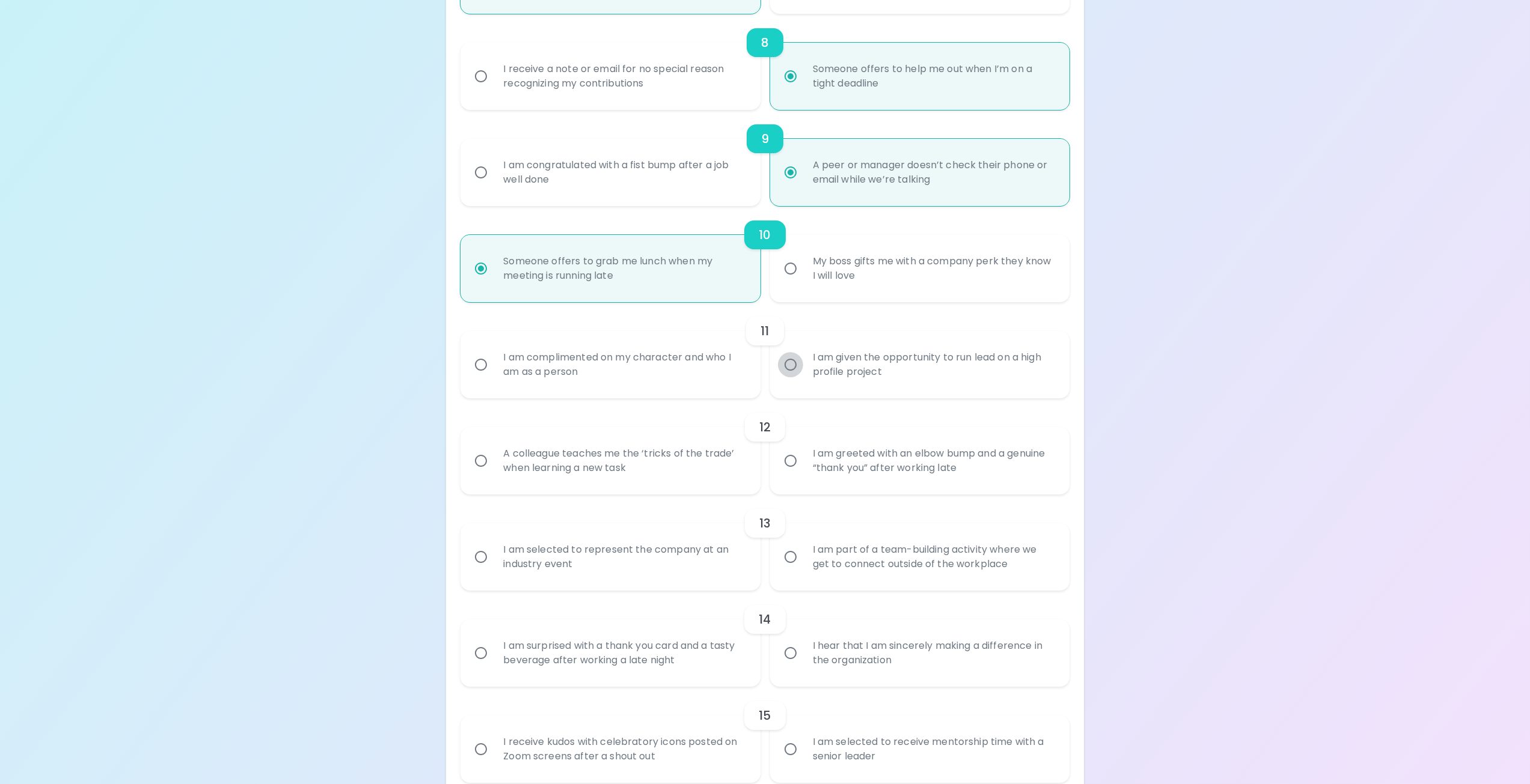
radio input "false"
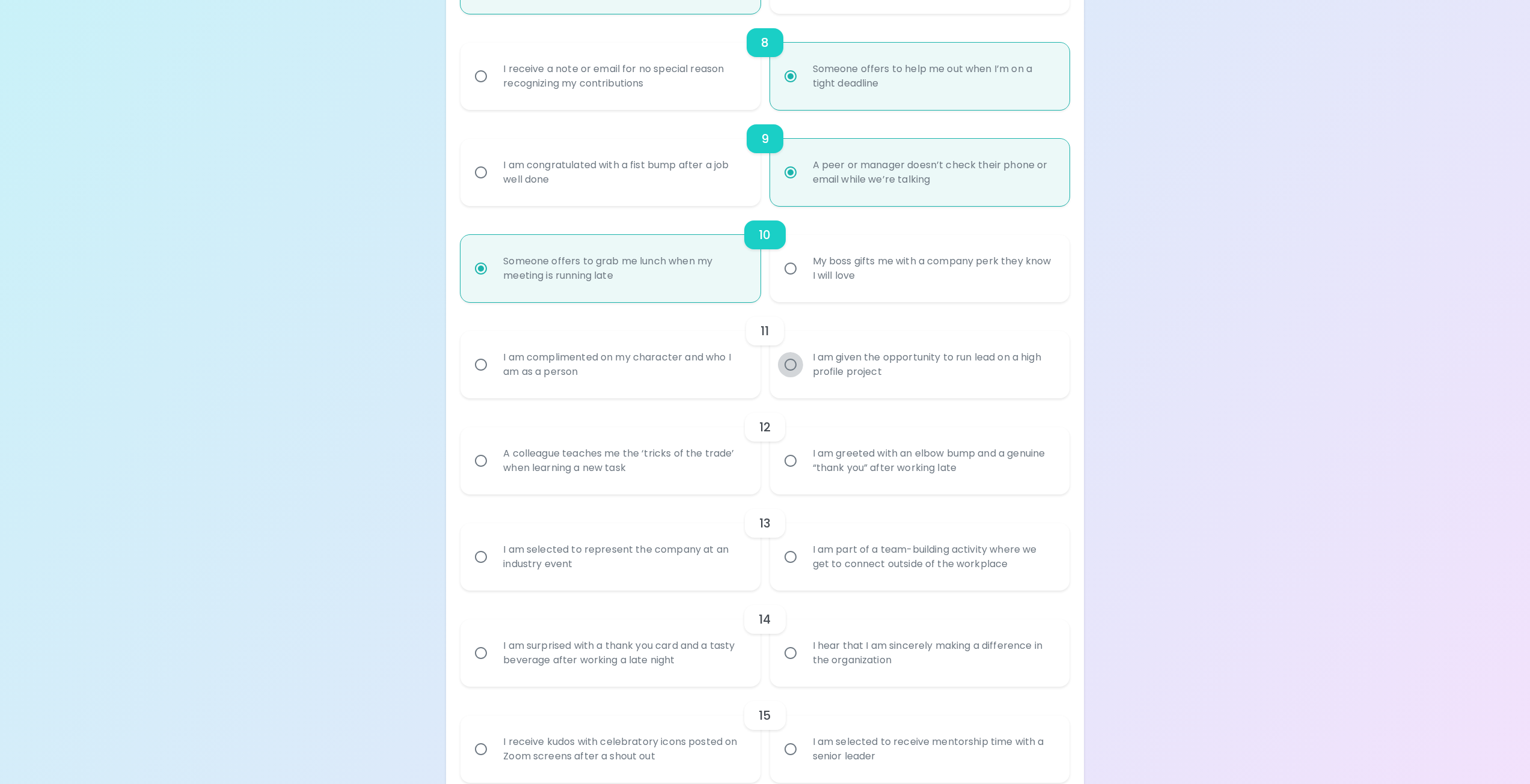
radio input "false"
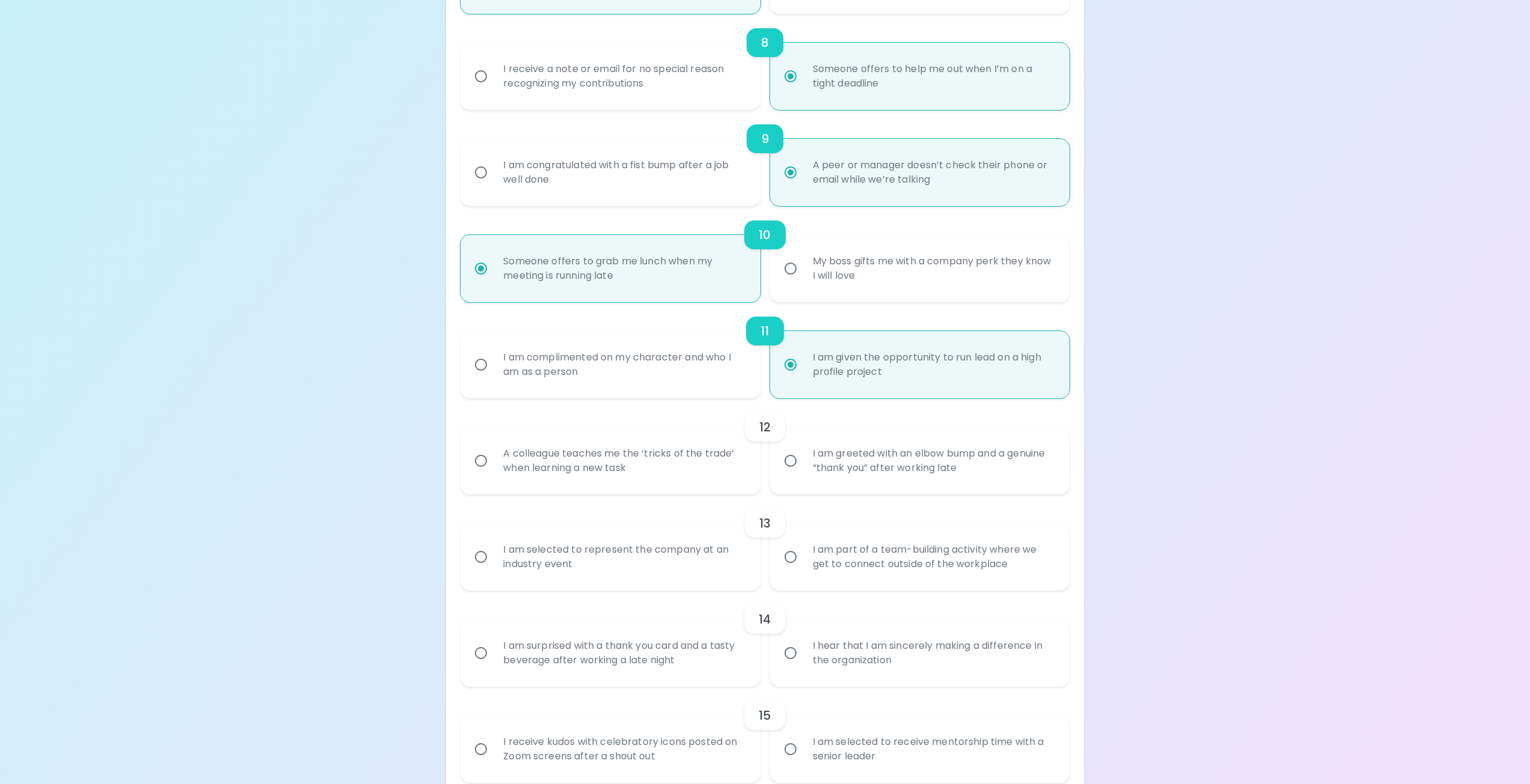
scroll to position [1019, 0]
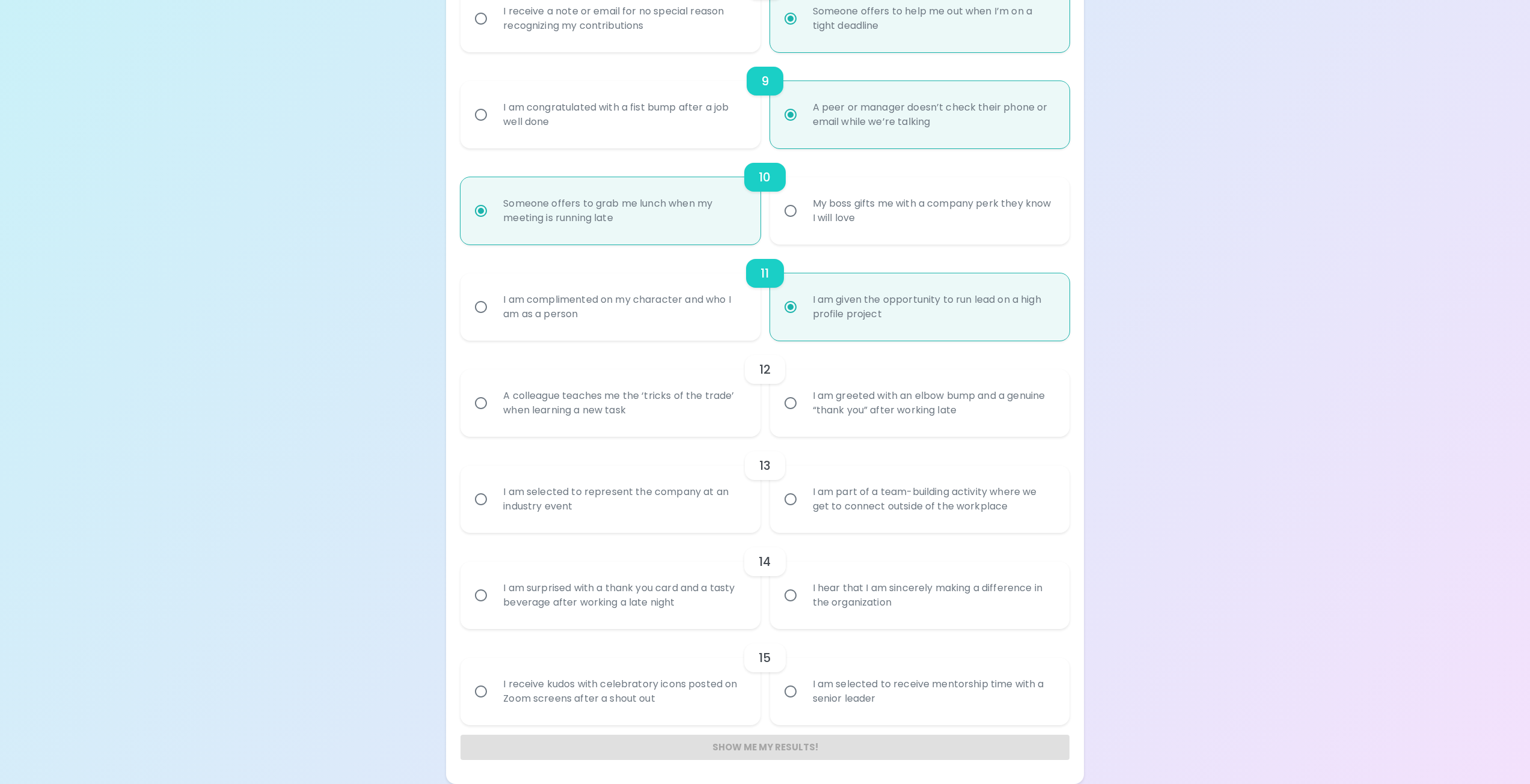
radio input "true"
click at [479, 403] on input "A colleague teaches me the ‘tricks of the trade’ when learning a new task" at bounding box center [481, 403] width 25 height 25
radio input "false"
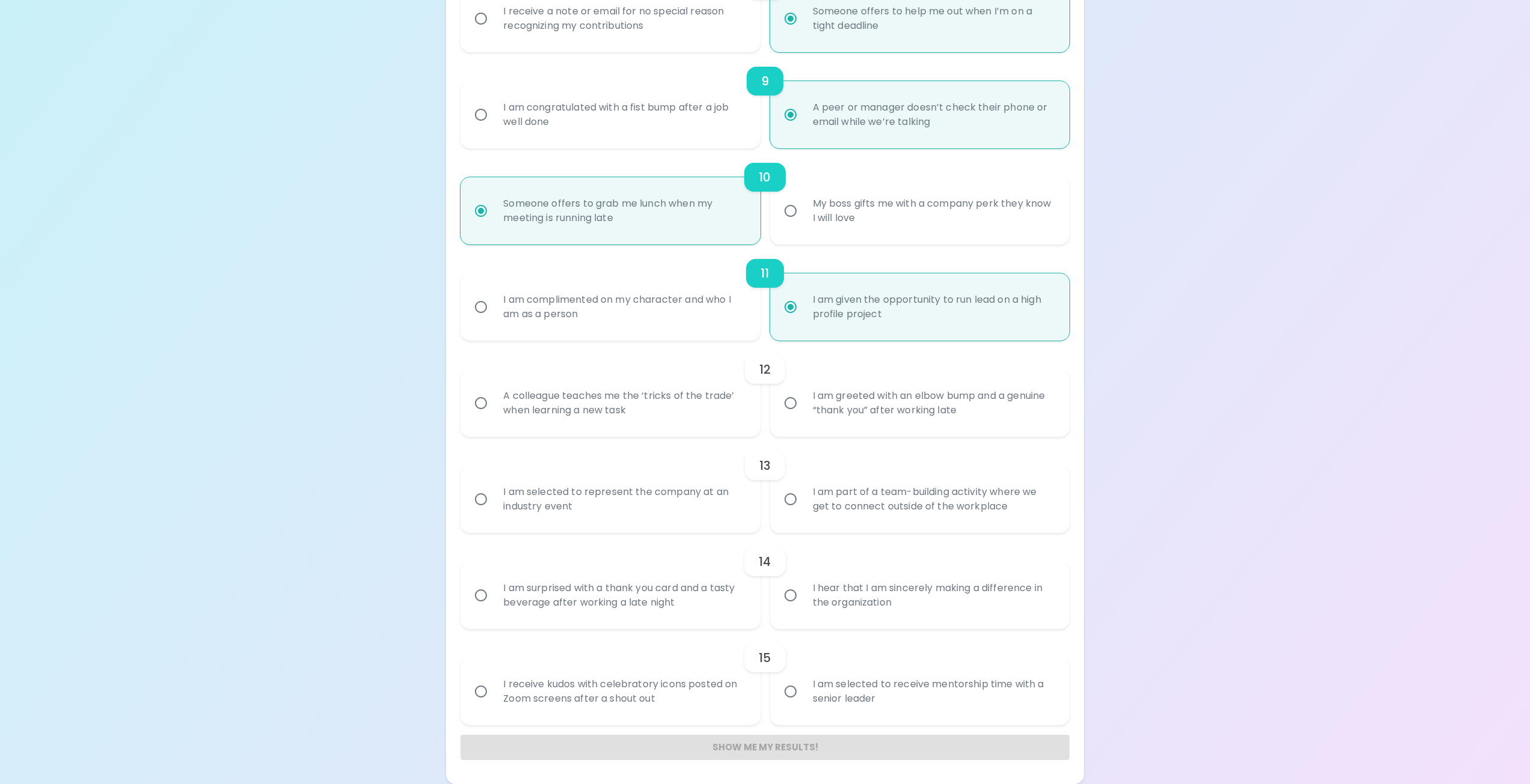
radio input "false"
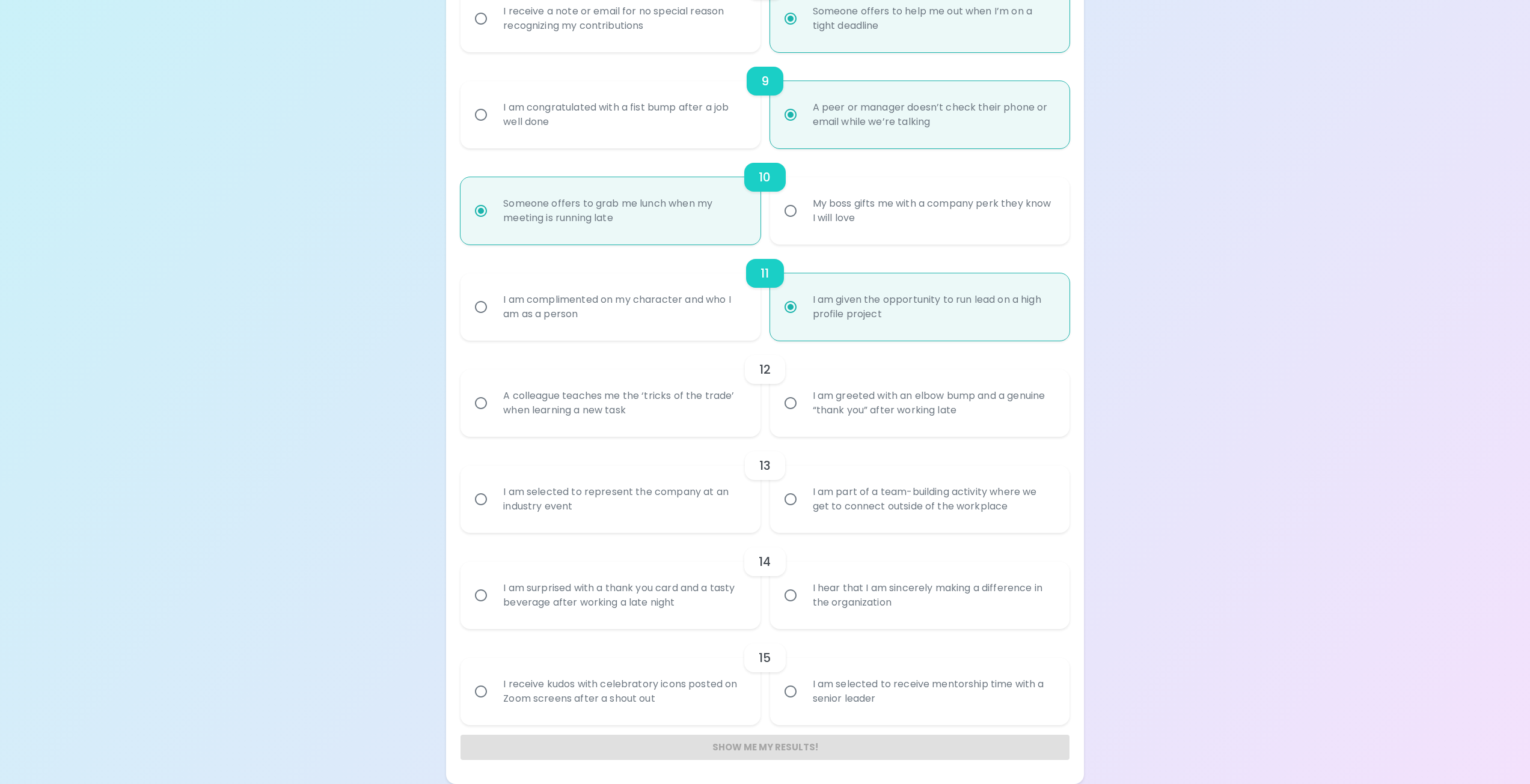
radio input "false"
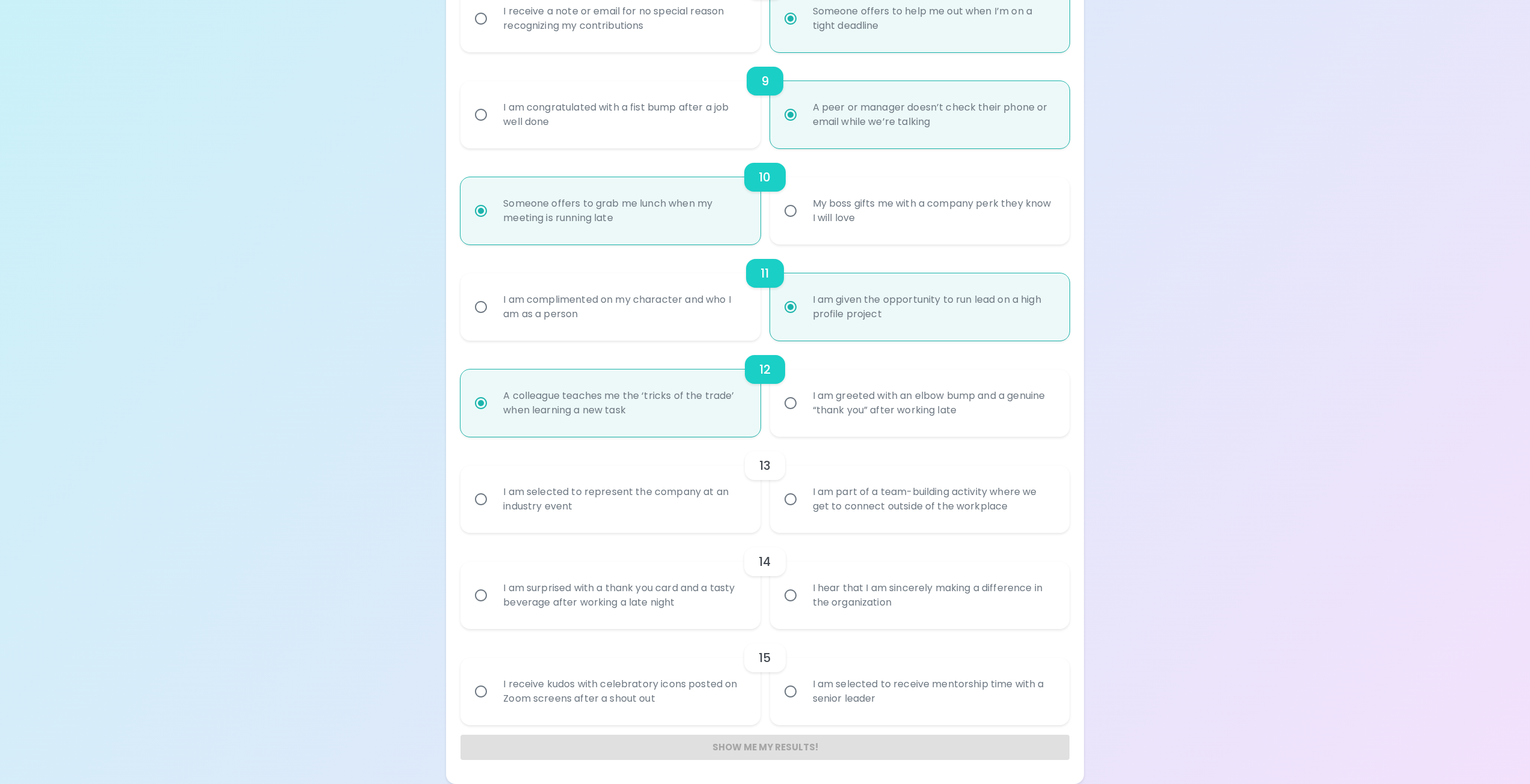
radio input "true"
click at [479, 499] on input "I am selected to represent the company at an industry event" at bounding box center [481, 499] width 25 height 25
radio input "false"
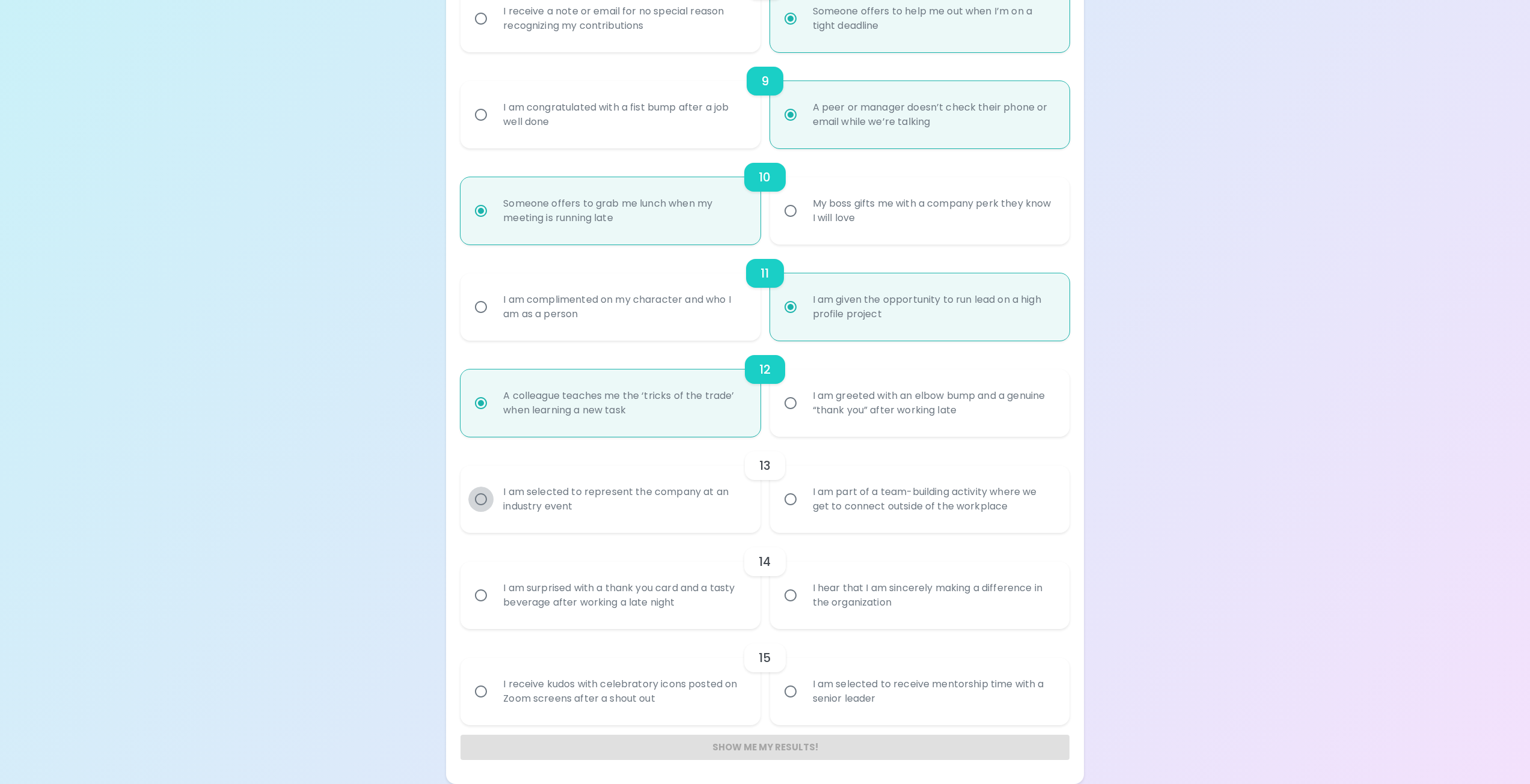
radio input "false"
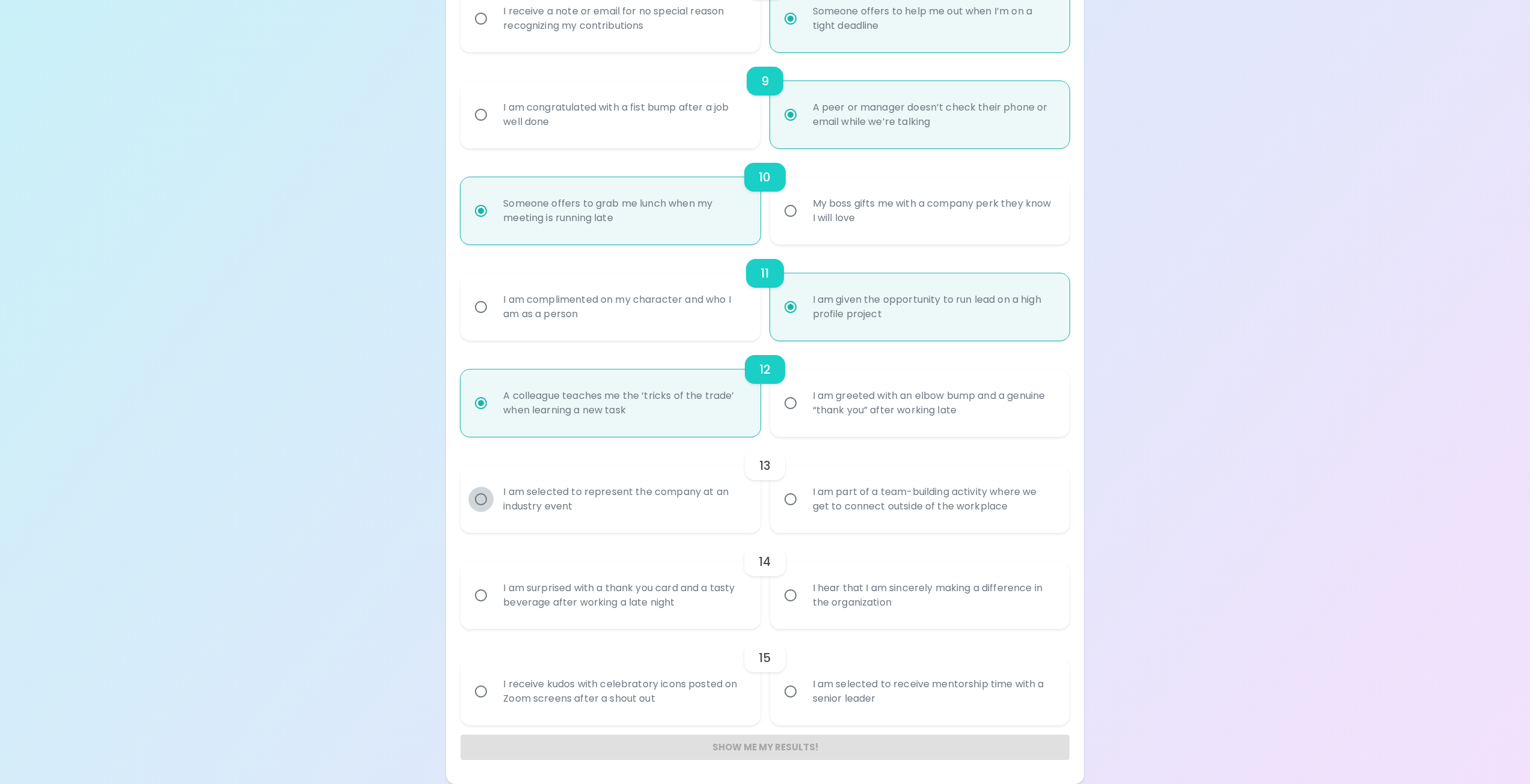
radio input "false"
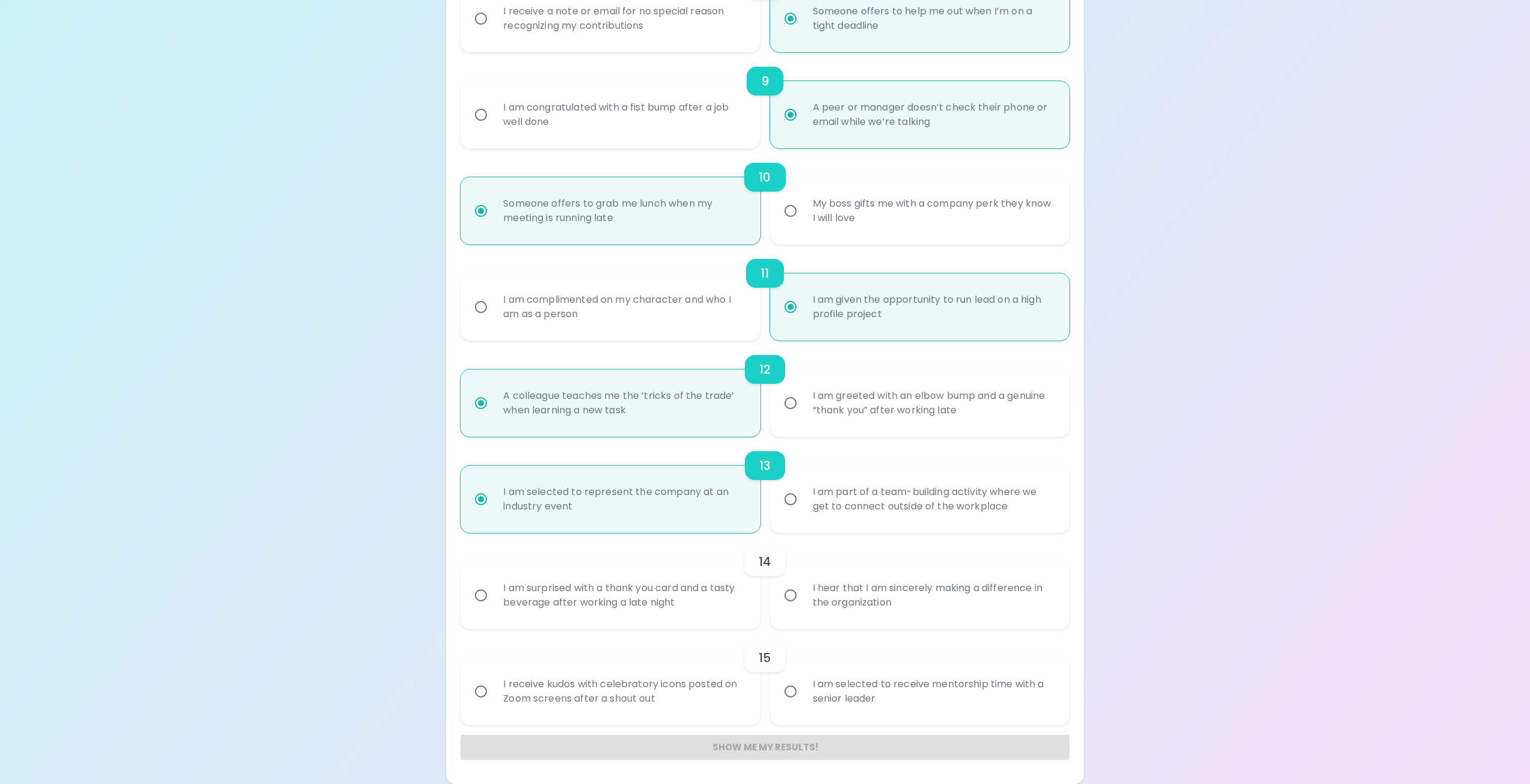
radio input "true"
click at [786, 591] on input "I hear that I am sincerely making a difference in the organization" at bounding box center [790, 595] width 25 height 25
radio input "false"
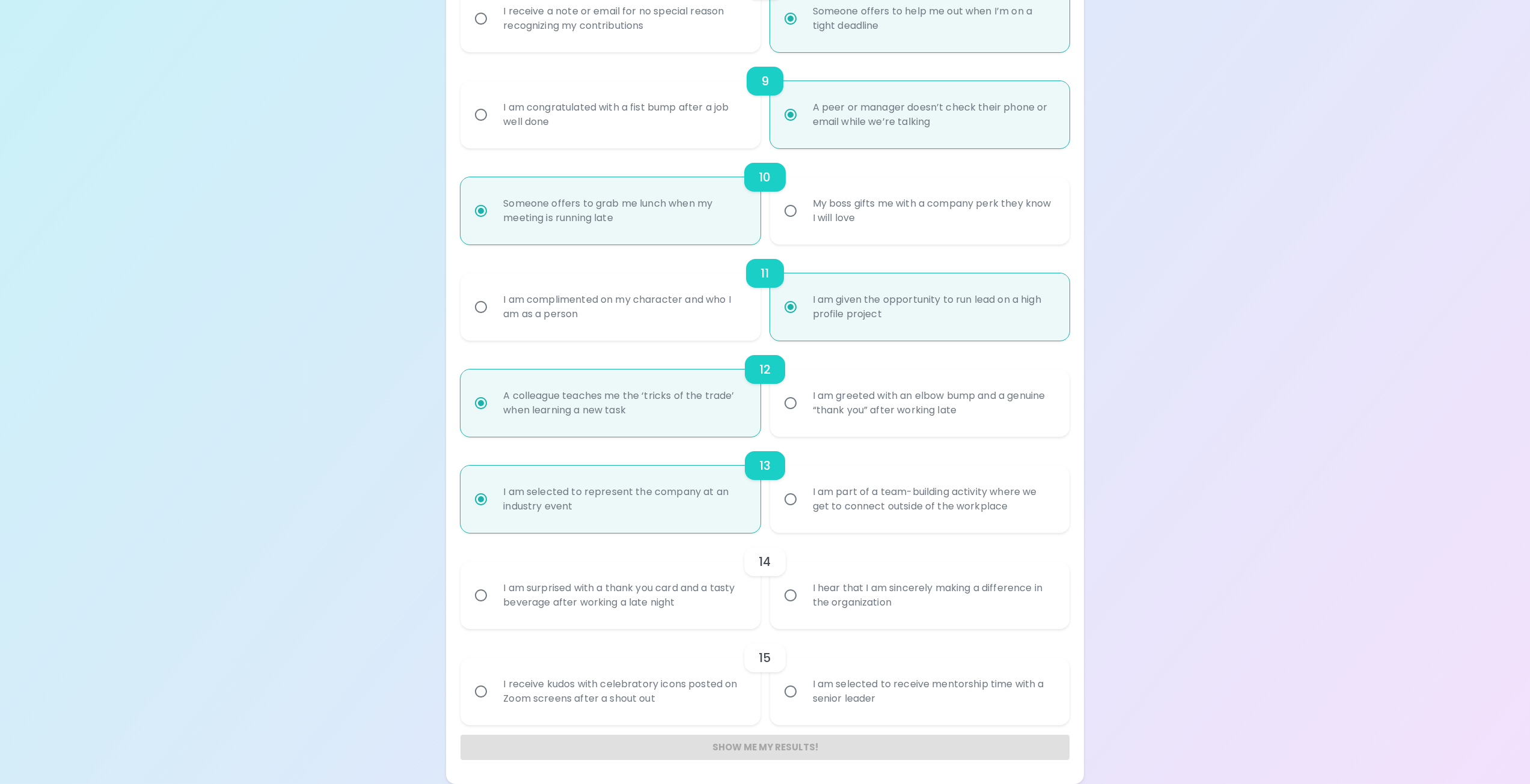
radio input "false"
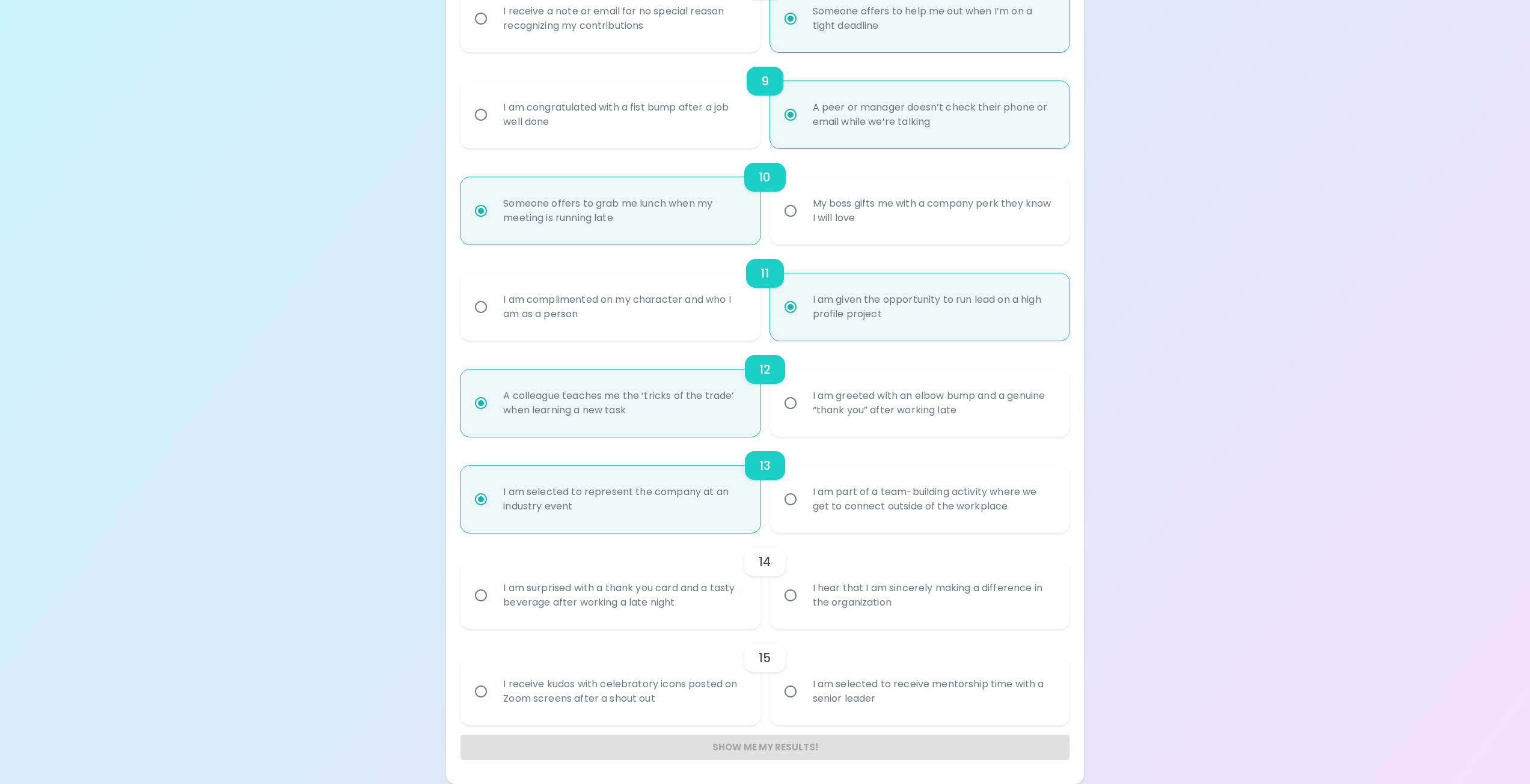
radio input "false"
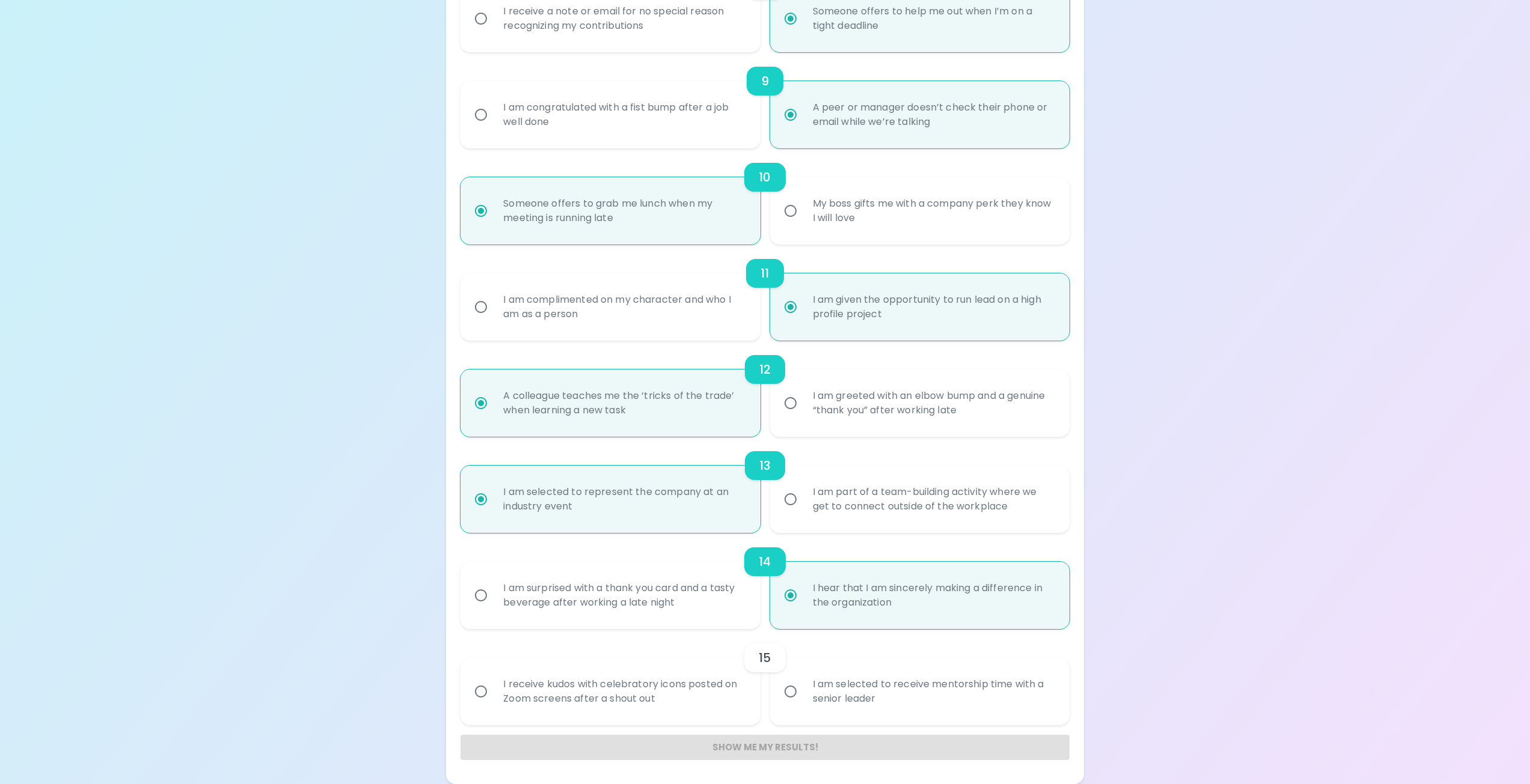
radio input "true"
click at [784, 691] on input "I am selected to receive mentorship time with a senior leader" at bounding box center [790, 692] width 25 height 25
radio input "false"
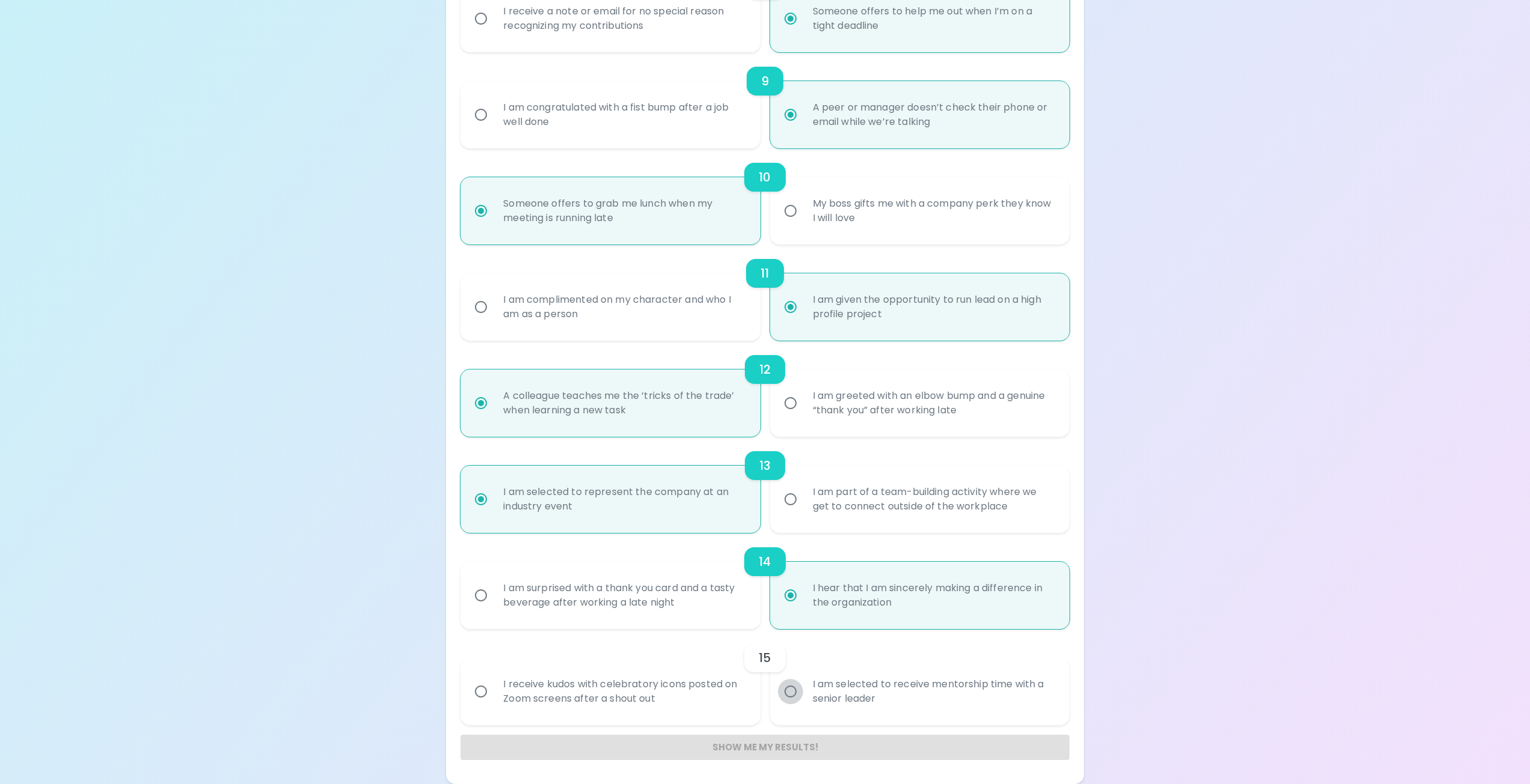
radio input "false"
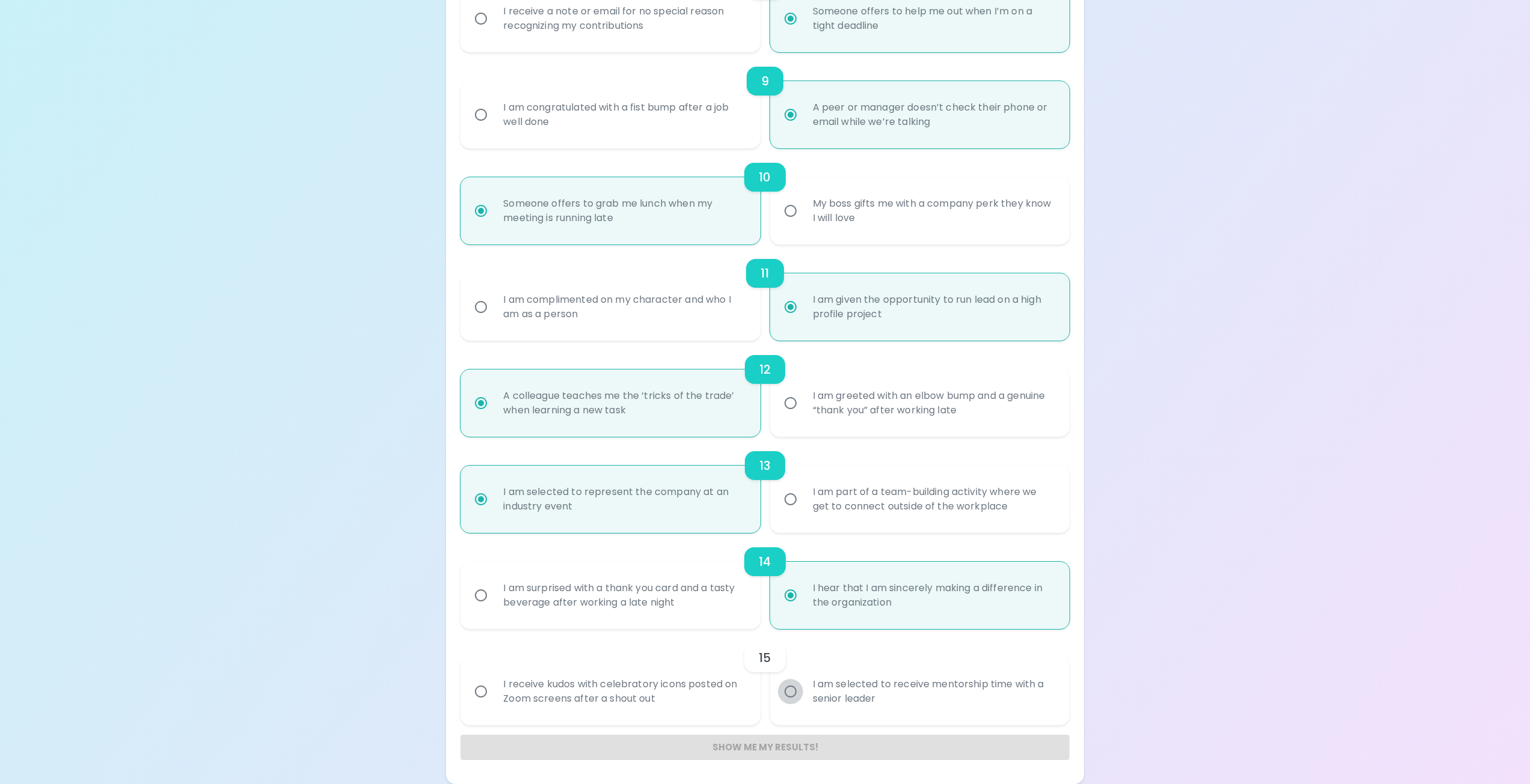
radio input "false"
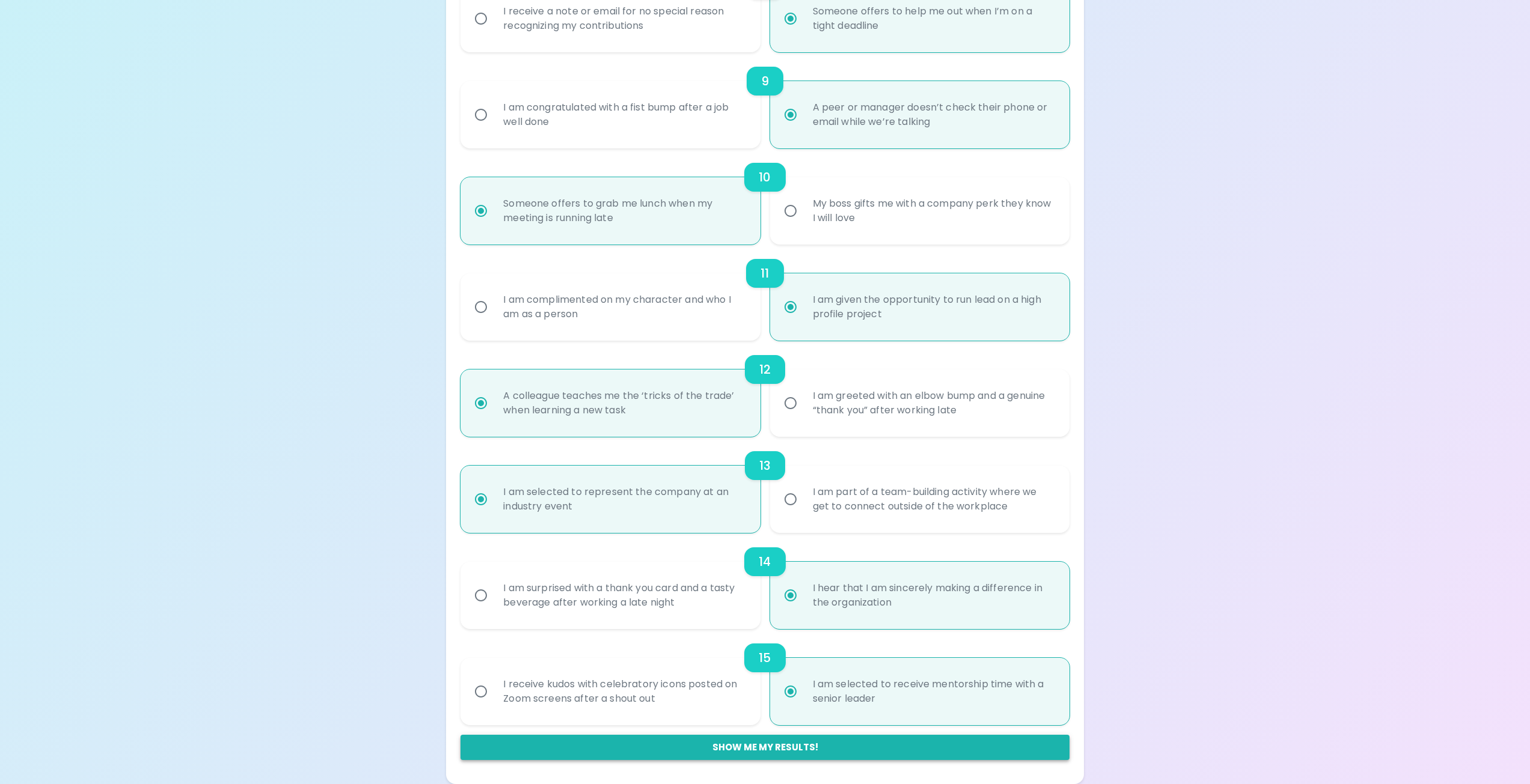
radio input "true"
click at [795, 747] on button "Show me my results!" at bounding box center [764, 747] width 608 height 25
radio input "false"
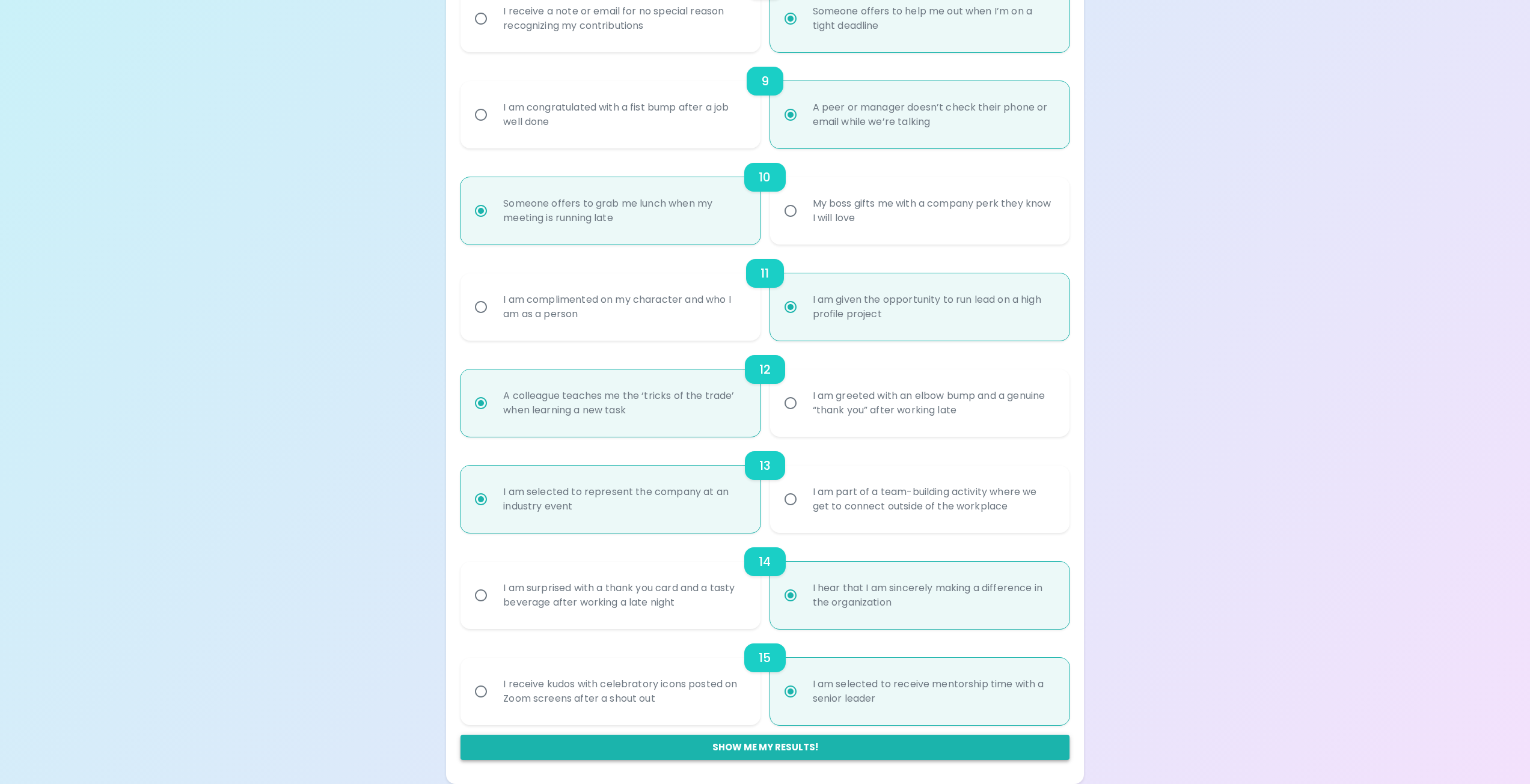
radio input "false"
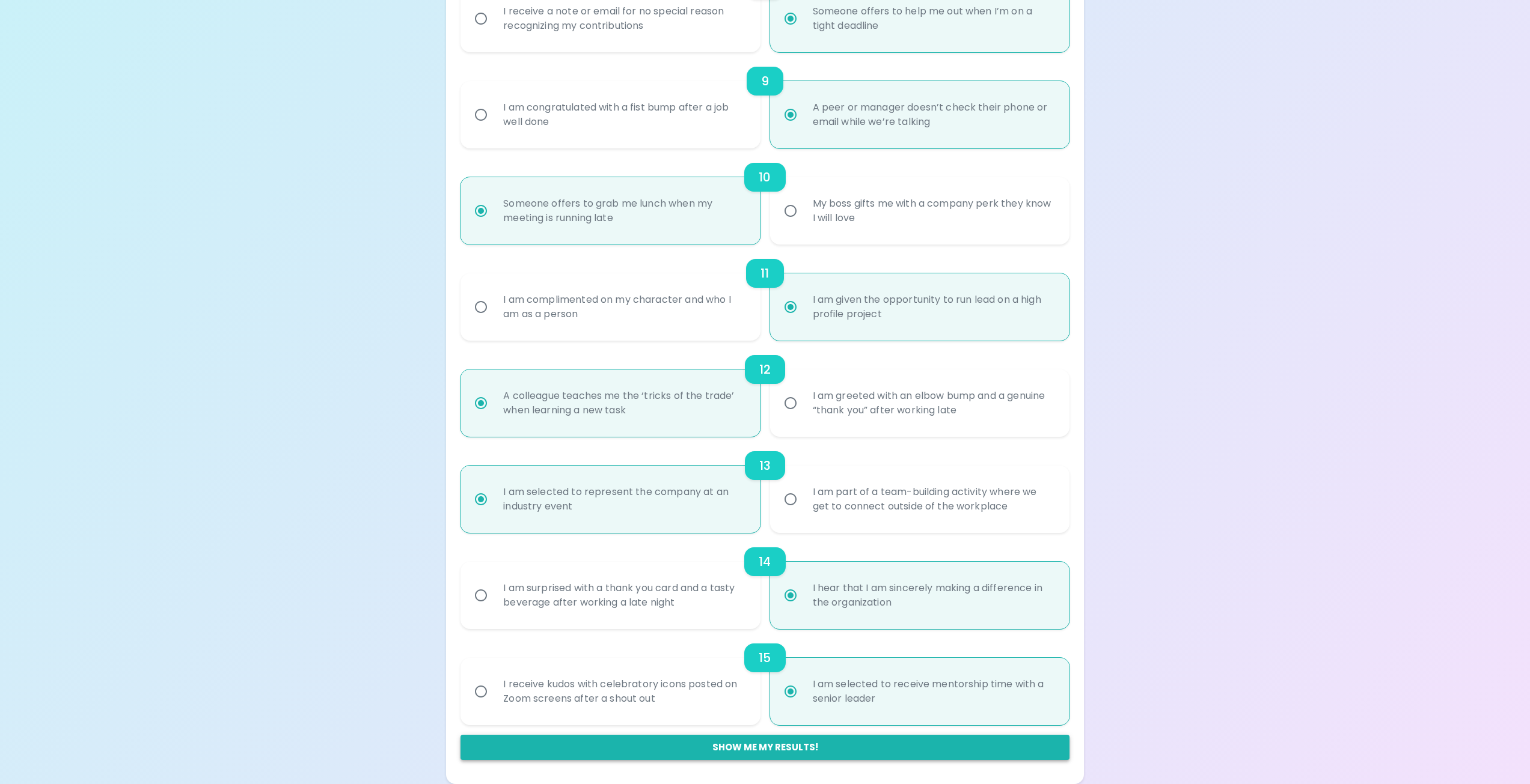
radio input "false"
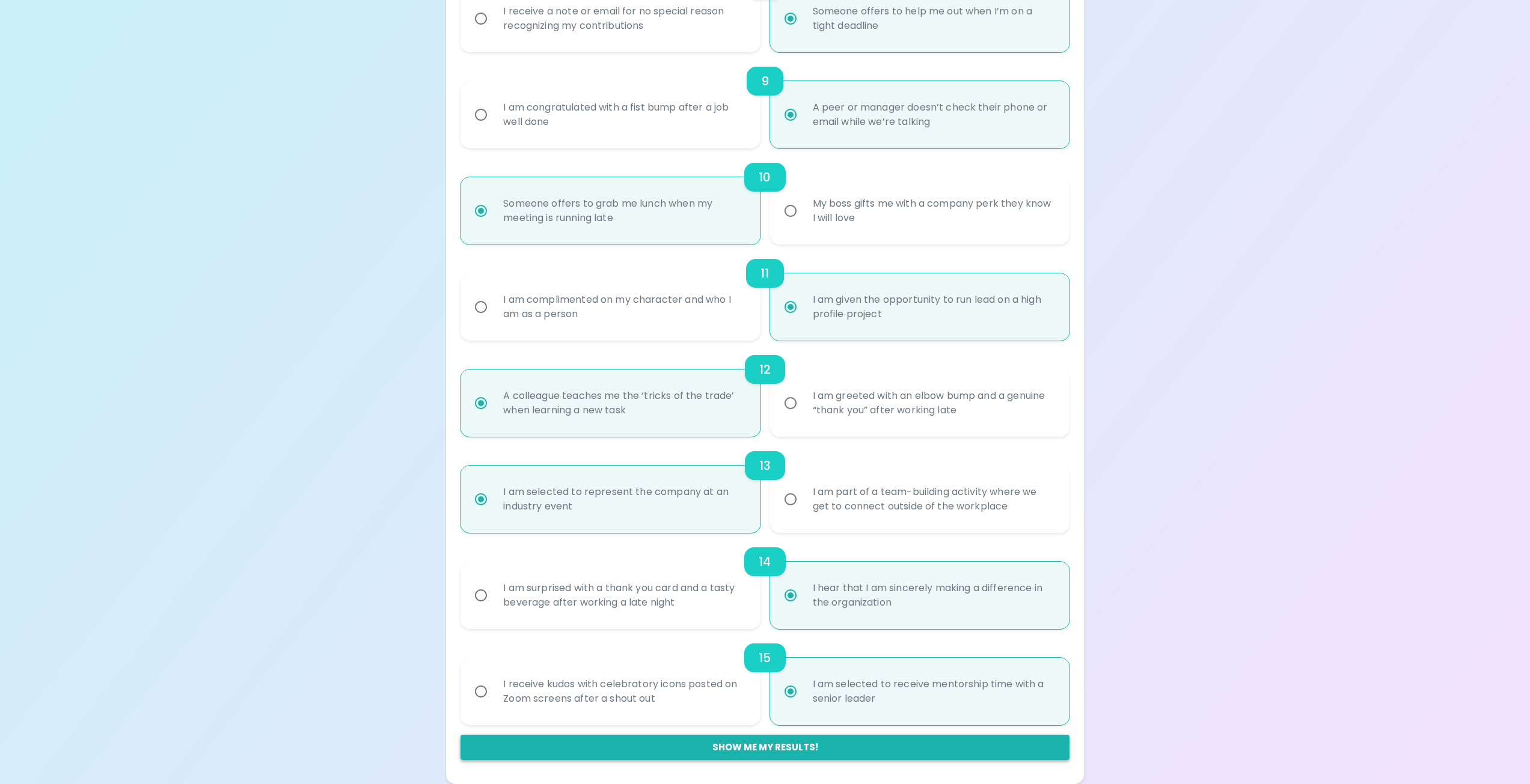
radio input "false"
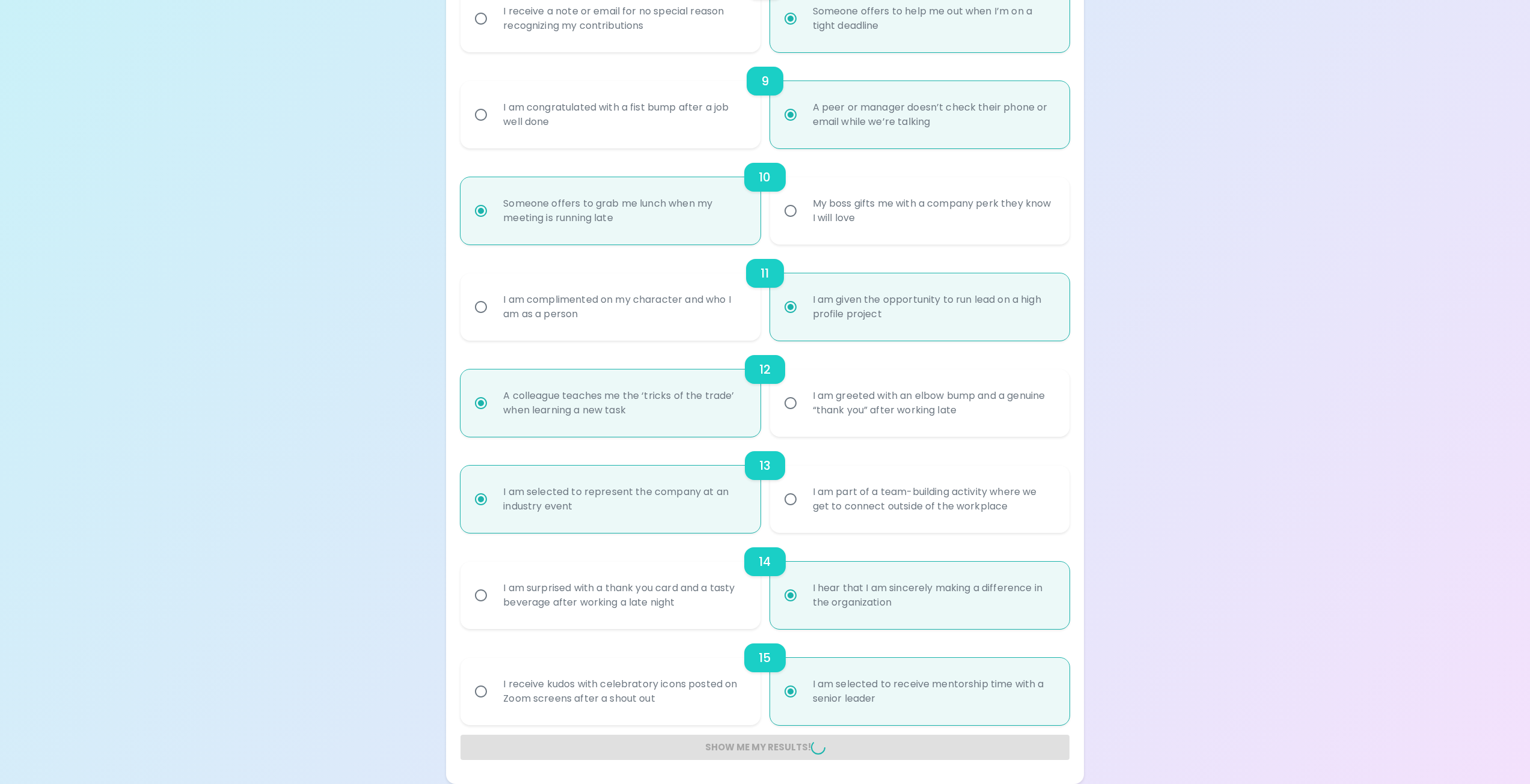
radio input "false"
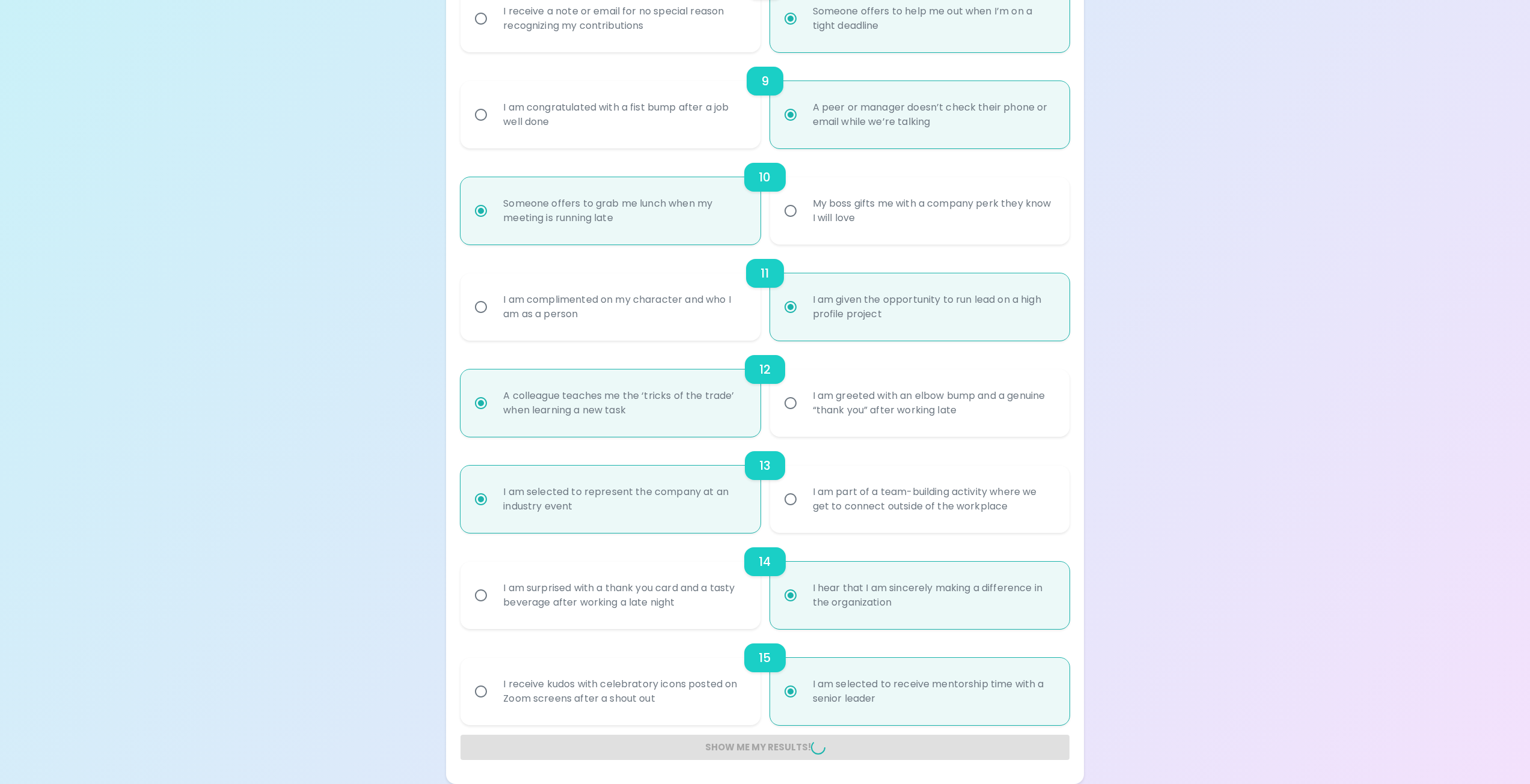
radio input "false"
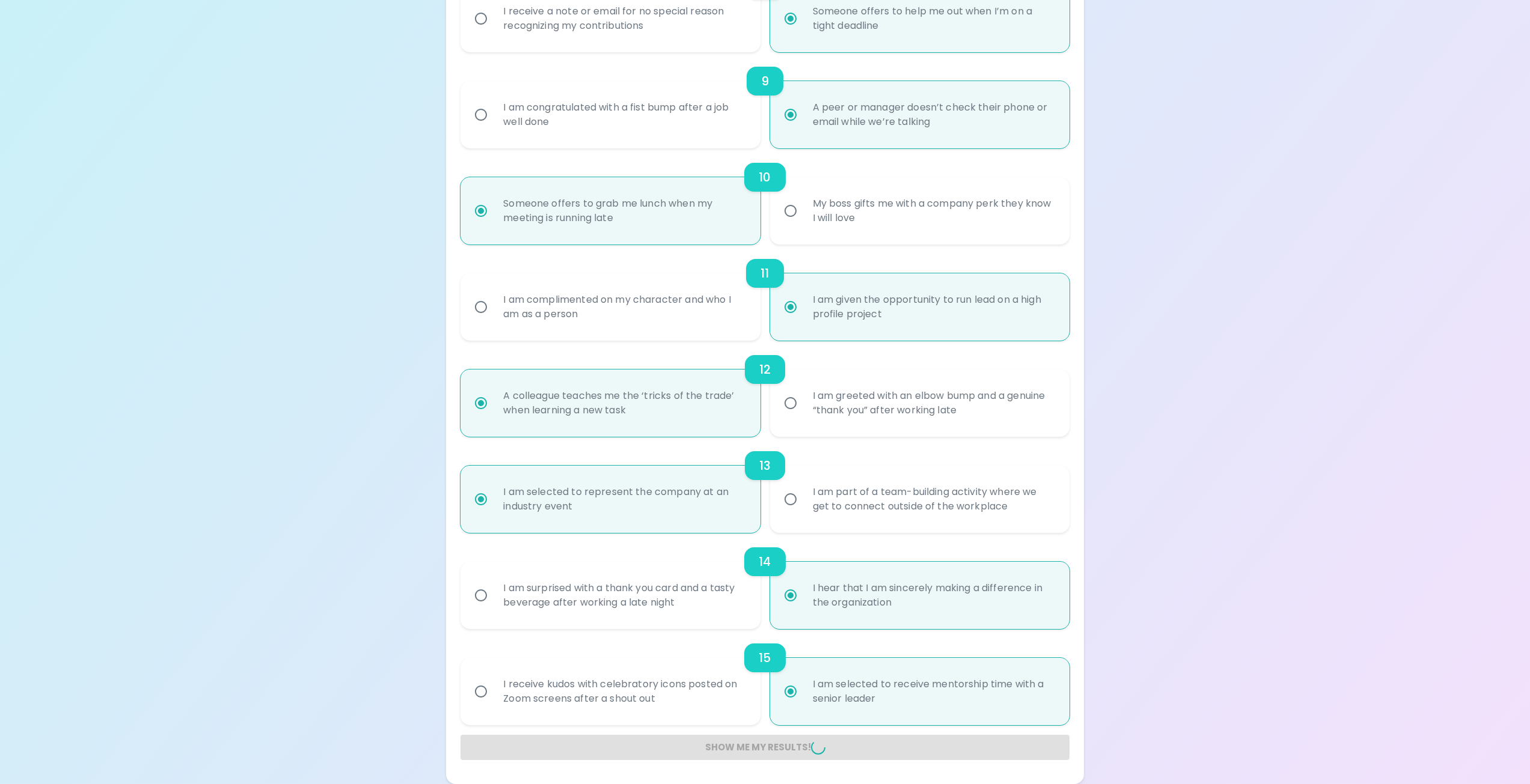
radio input "false"
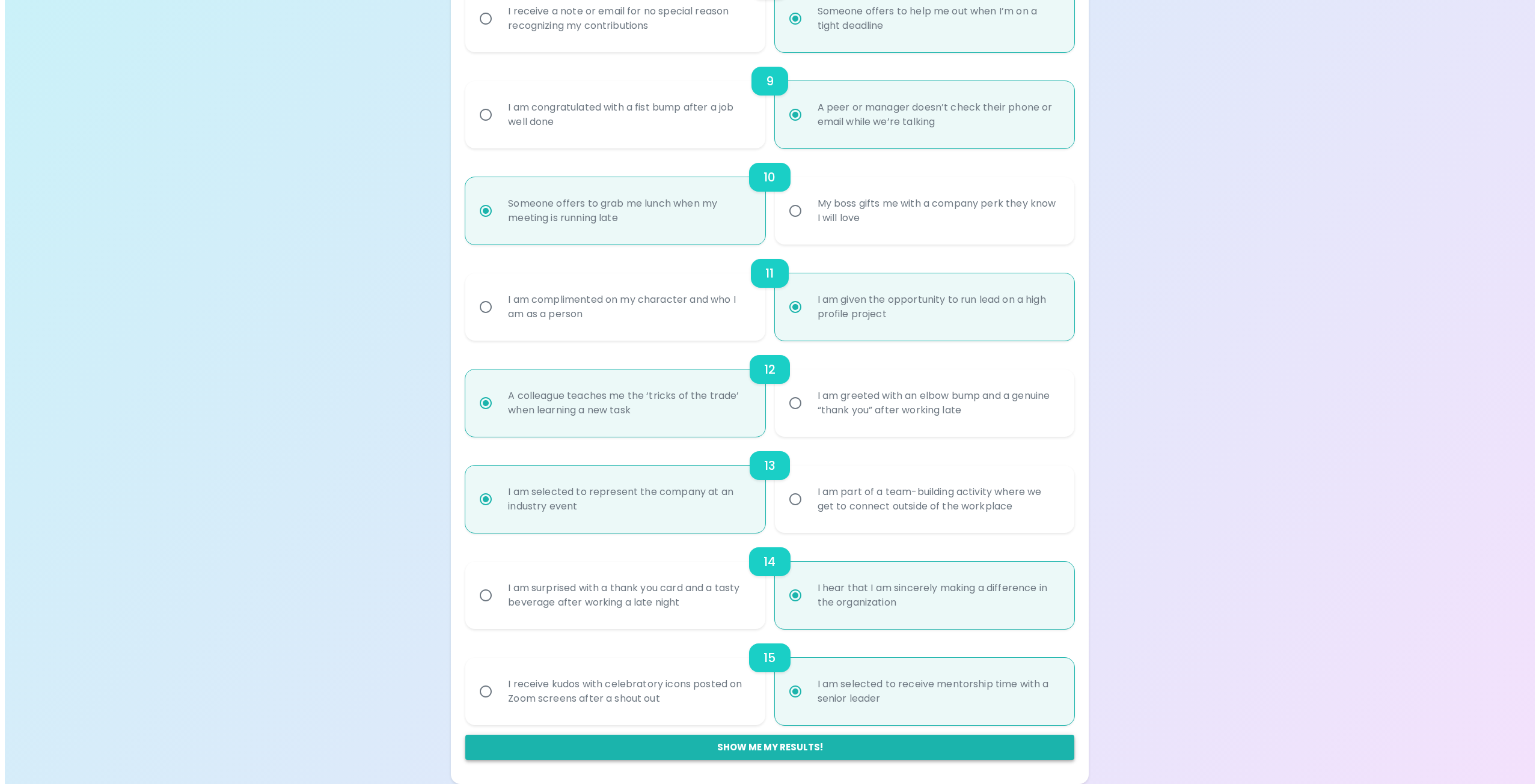
scroll to position [0, 0]
